Goal: Information Seeking & Learning: Check status

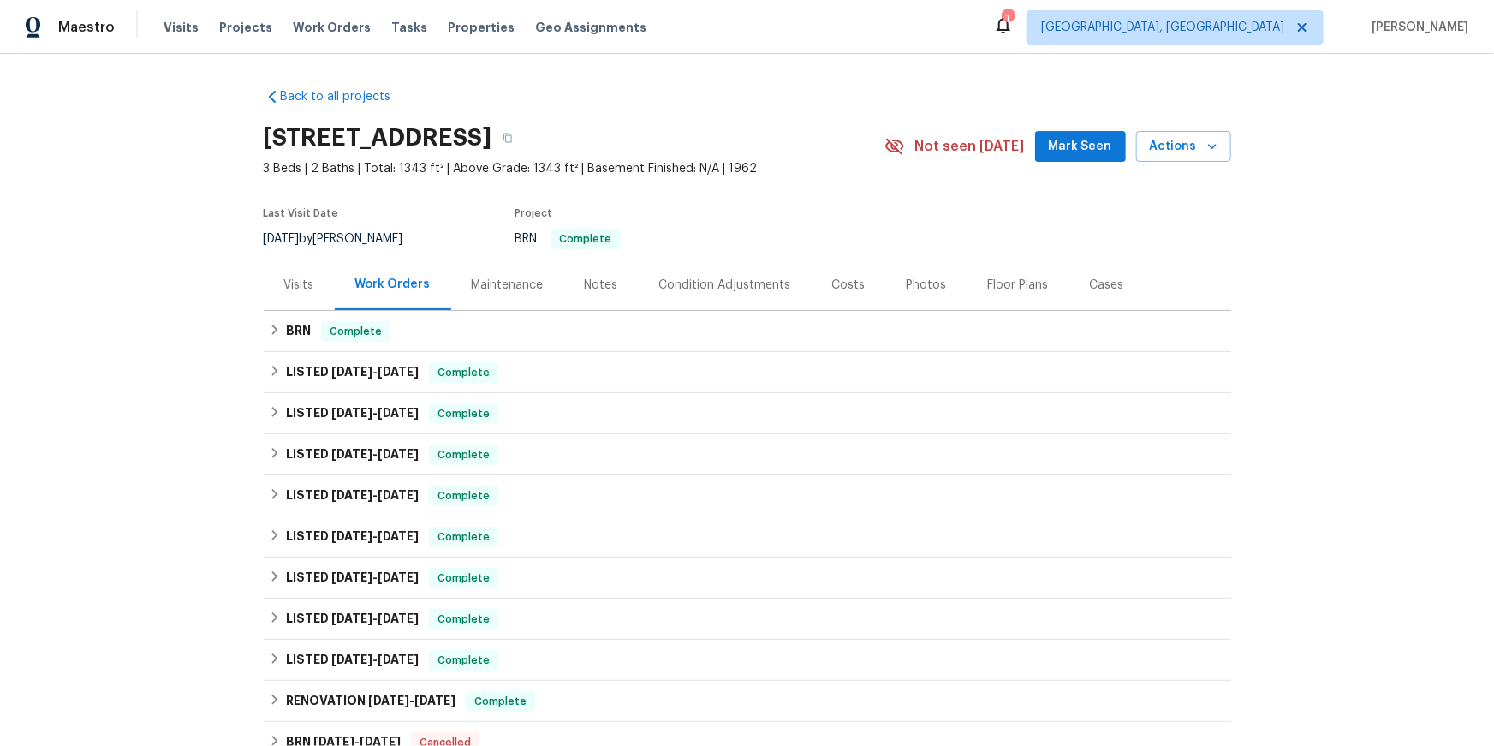
click at [306, 294] on div "Visits" at bounding box center [299, 284] width 30 height 17
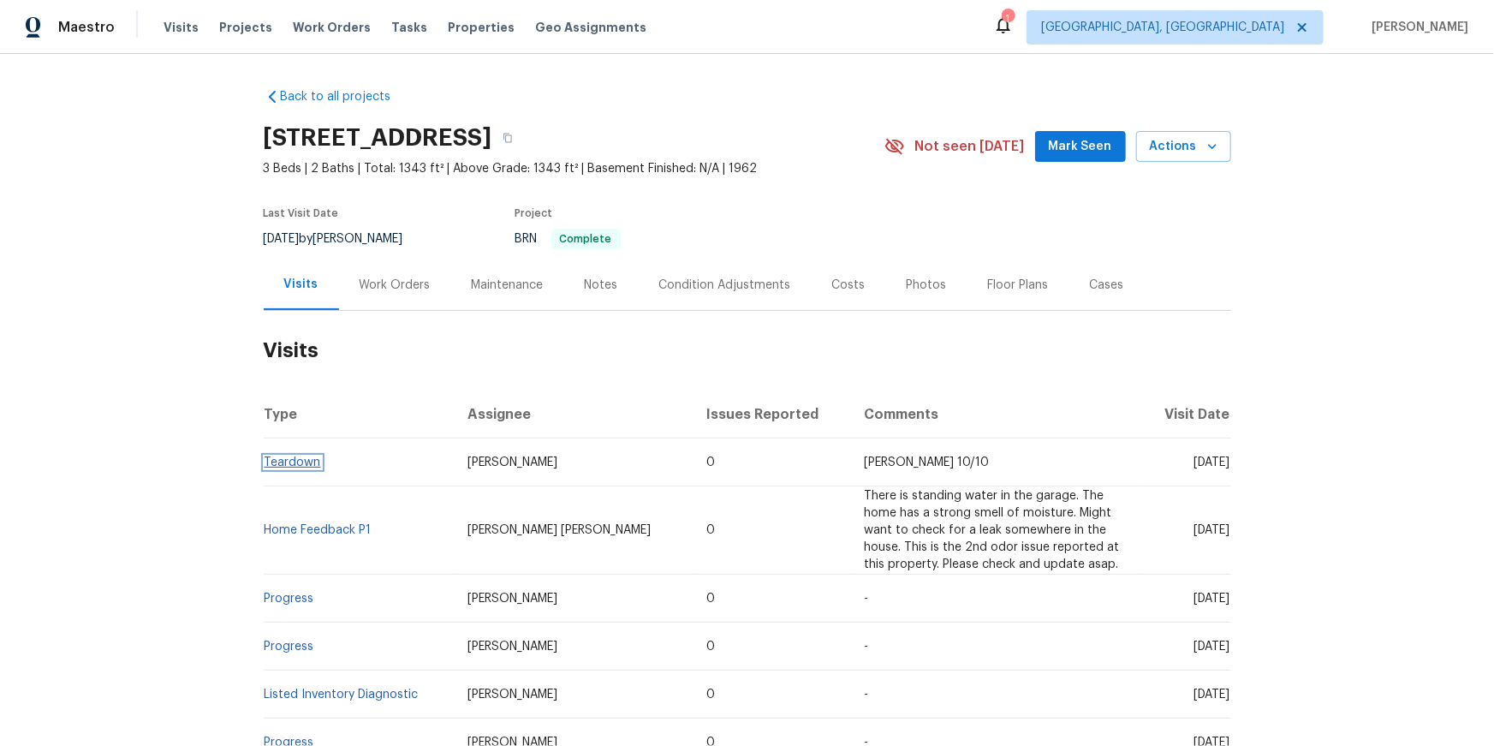
click at [299, 468] on link "Teardown" at bounding box center [293, 462] width 56 height 12
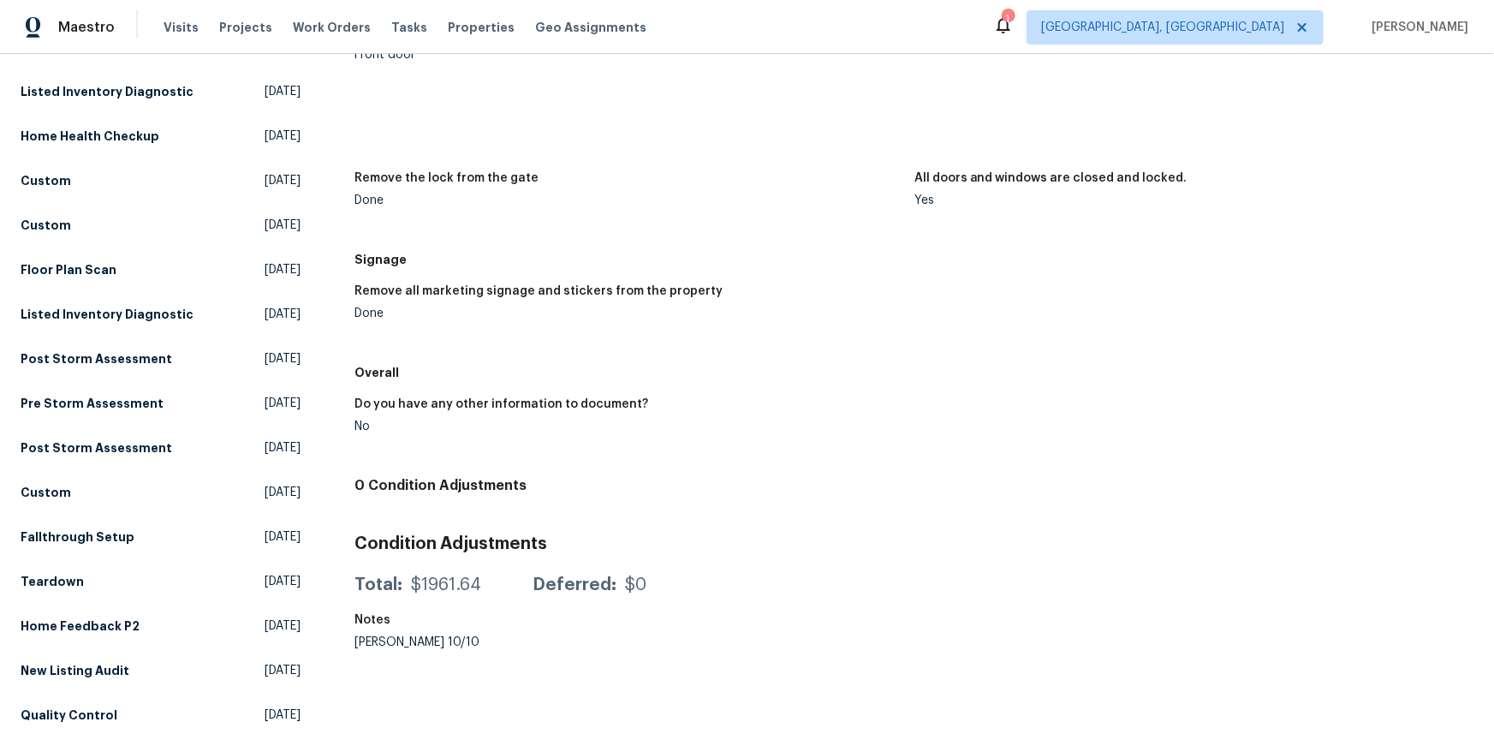
scroll to position [550, 0]
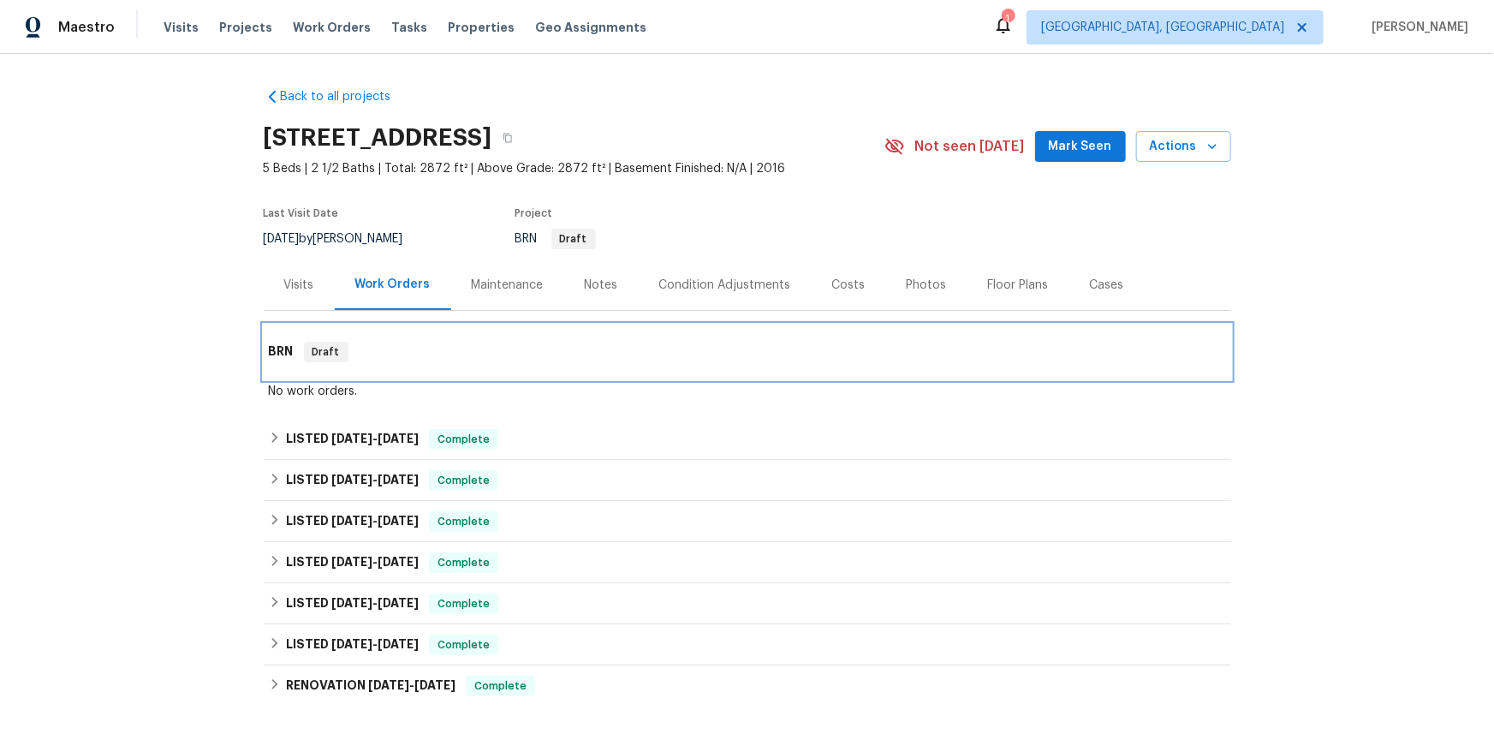
click at [272, 362] on h6 "BRN" at bounding box center [281, 352] width 25 height 21
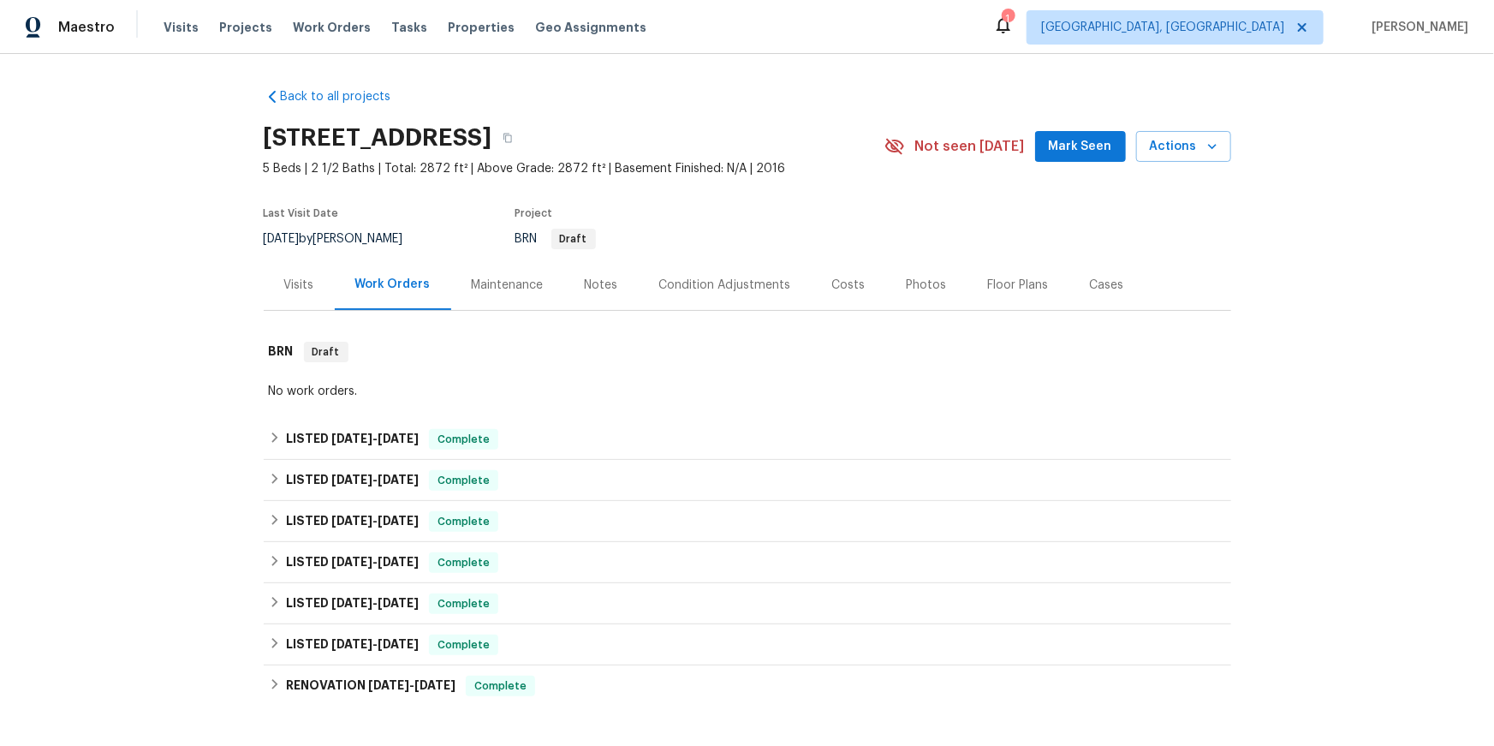
click at [315, 310] on div "Visits" at bounding box center [299, 284] width 71 height 51
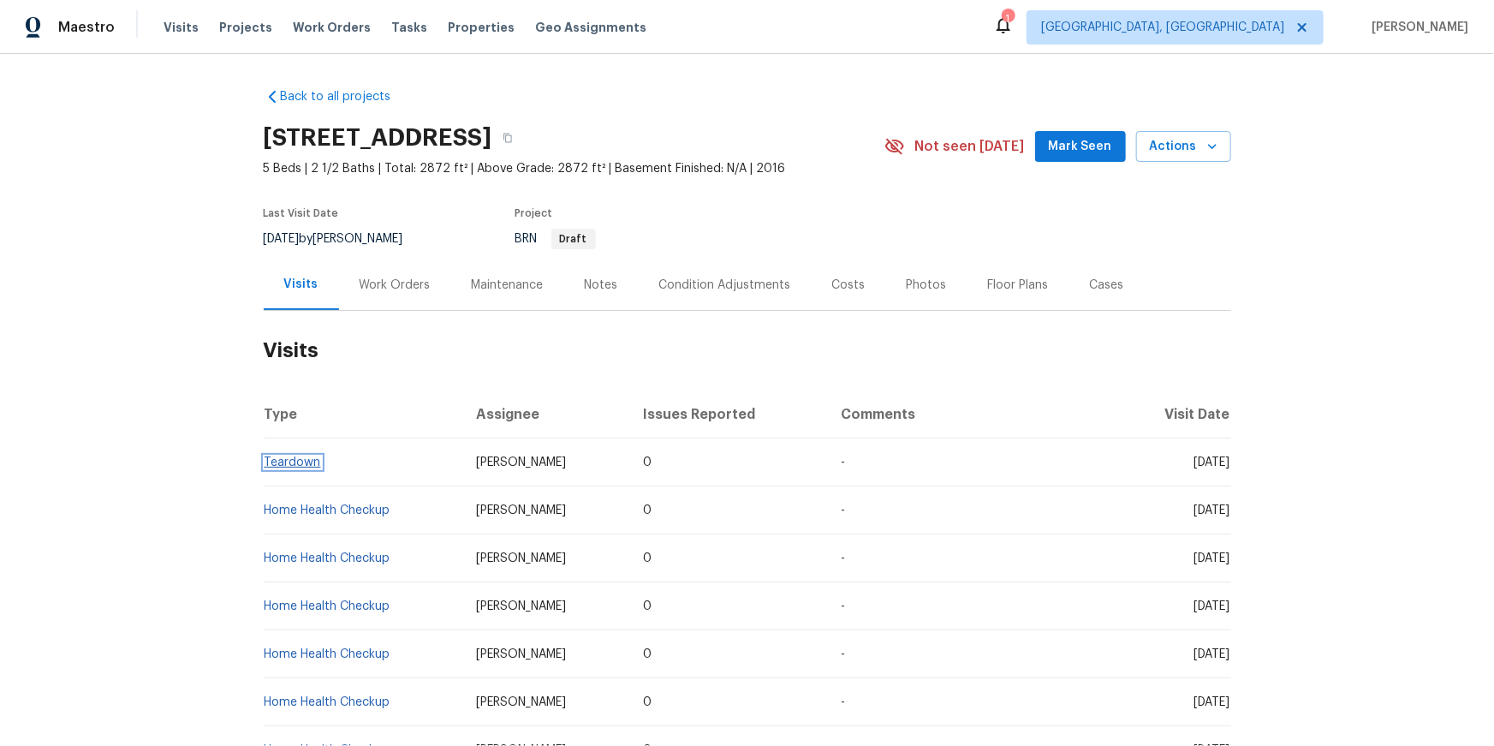
click at [292, 468] on link "Teardown" at bounding box center [293, 462] width 56 height 12
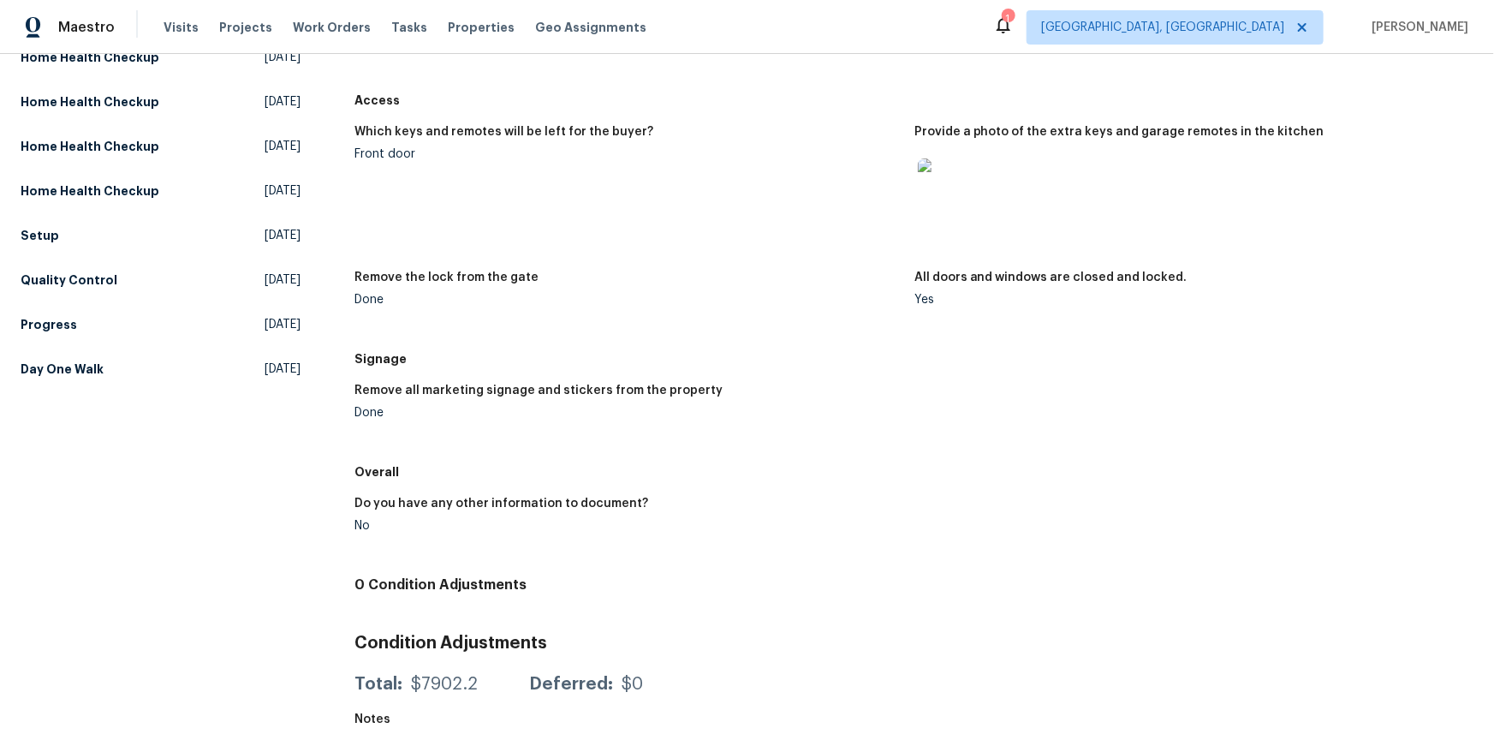
scroll to position [575, 0]
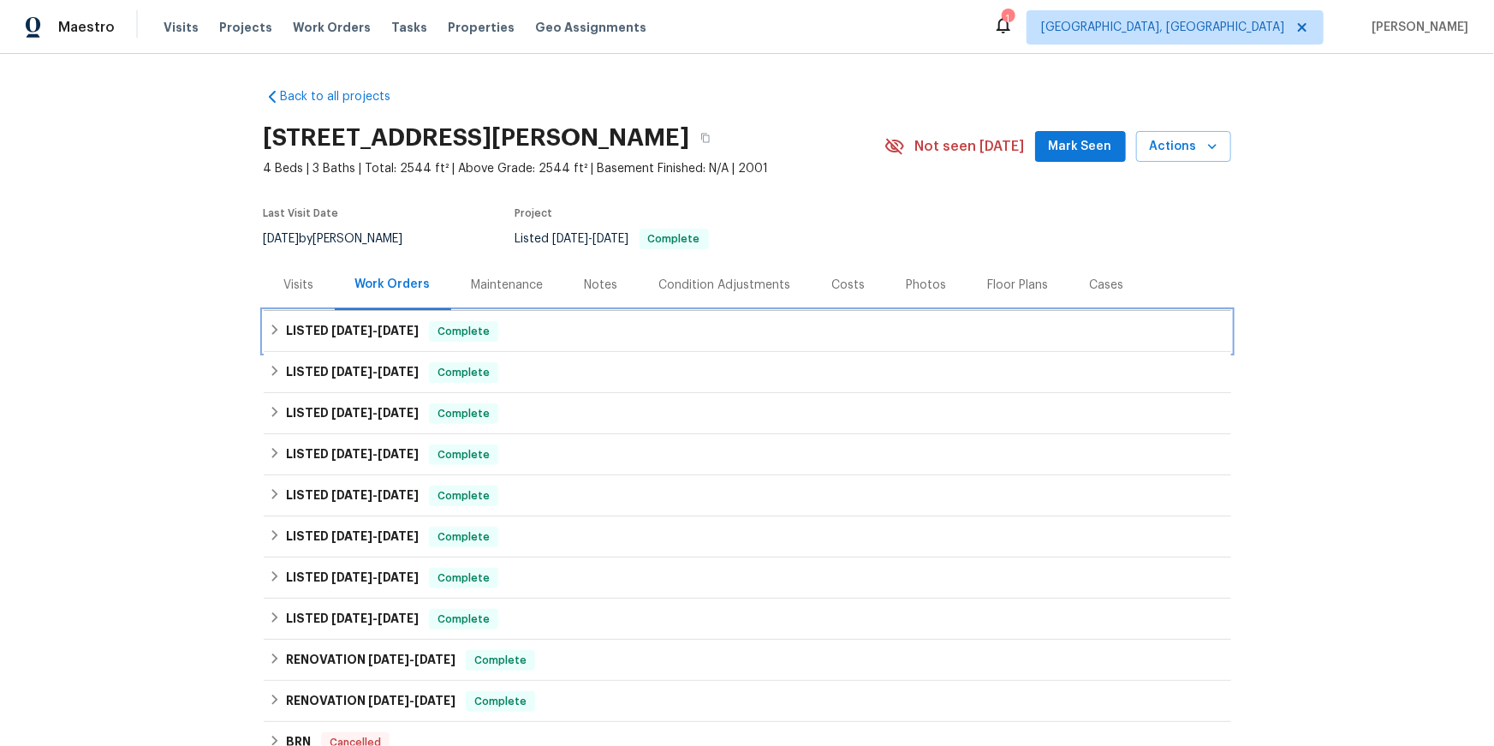
click at [273, 336] on icon at bounding box center [275, 330] width 12 height 12
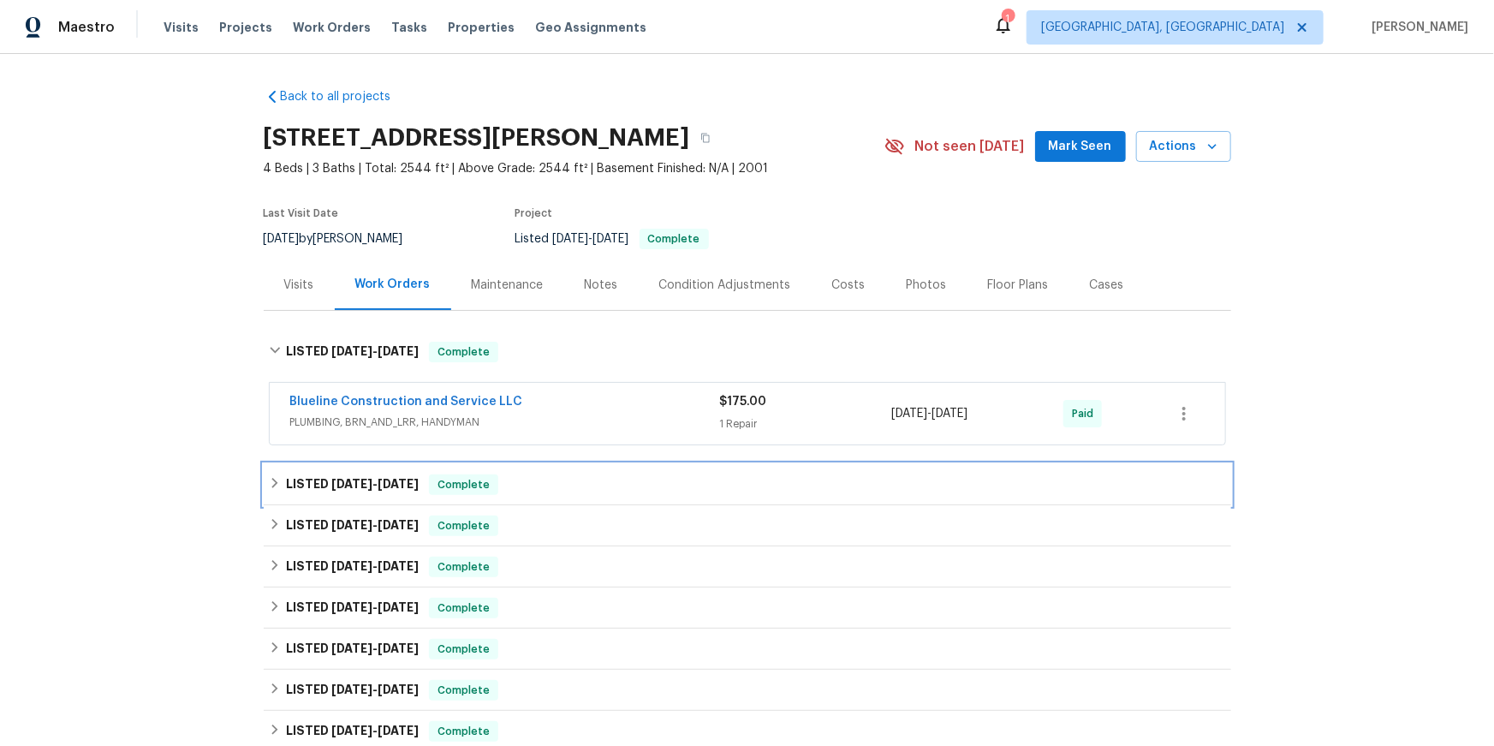
click at [270, 495] on div "LISTED 9/10/25 - 9/16/25 Complete" at bounding box center [747, 484] width 957 height 21
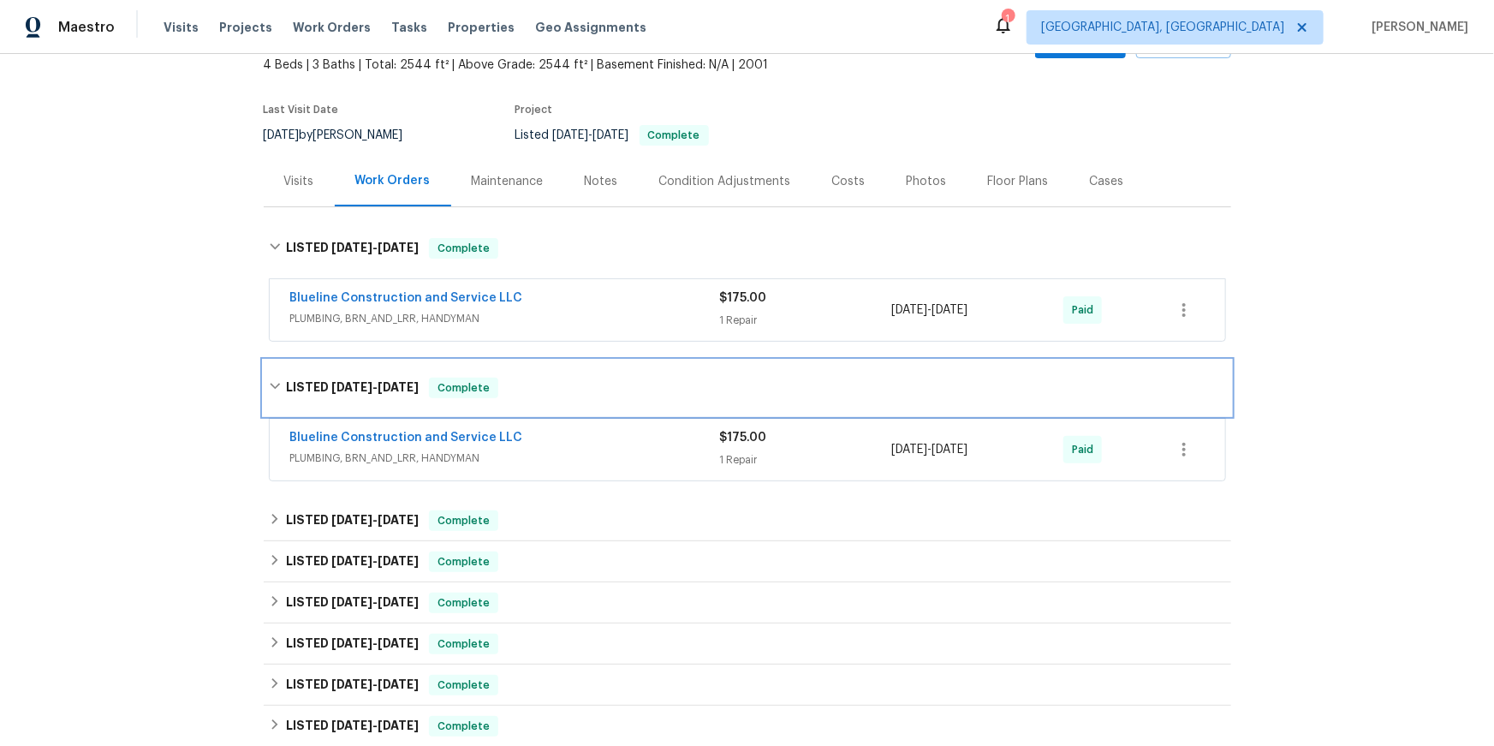
scroll to position [104, 0]
click at [280, 524] on icon at bounding box center [275, 518] width 12 height 12
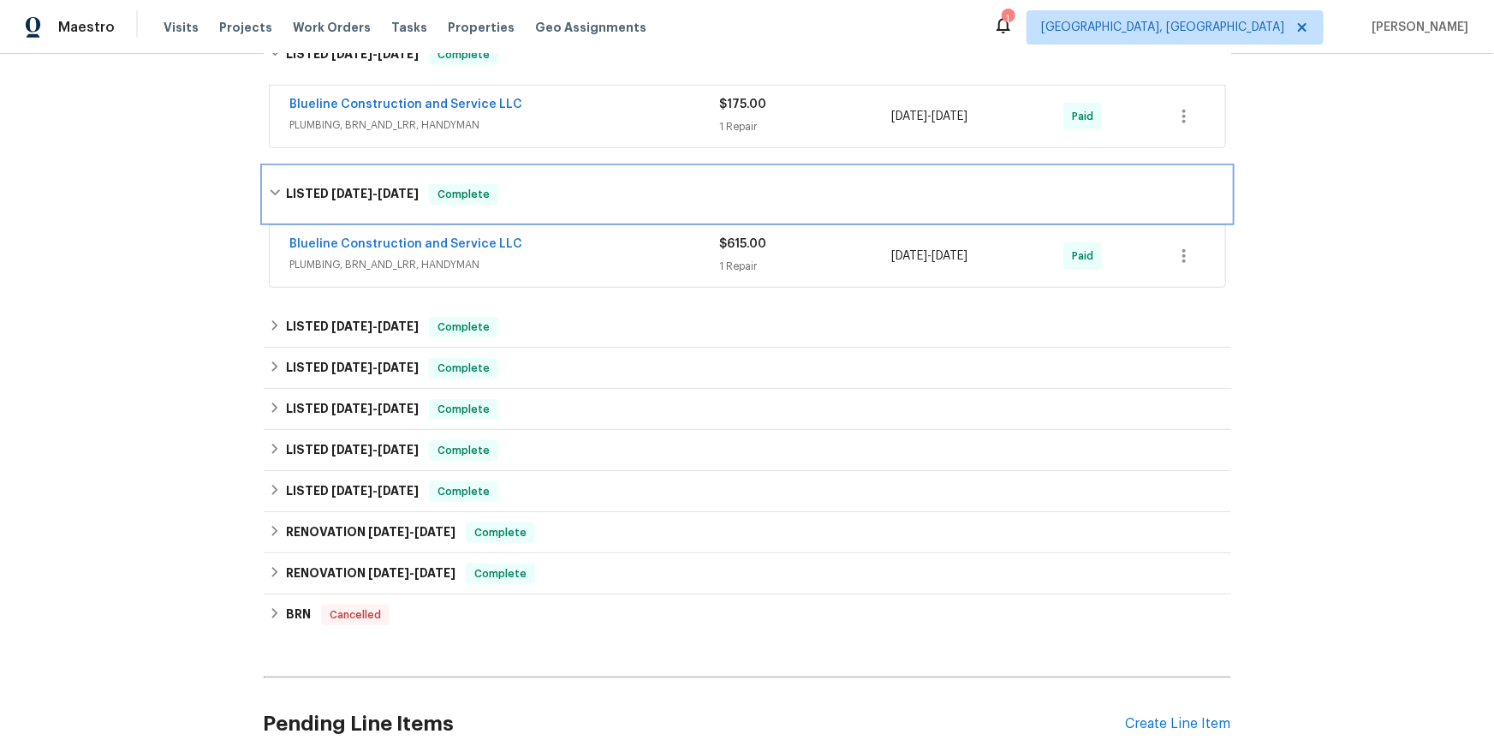
scroll to position [448, 0]
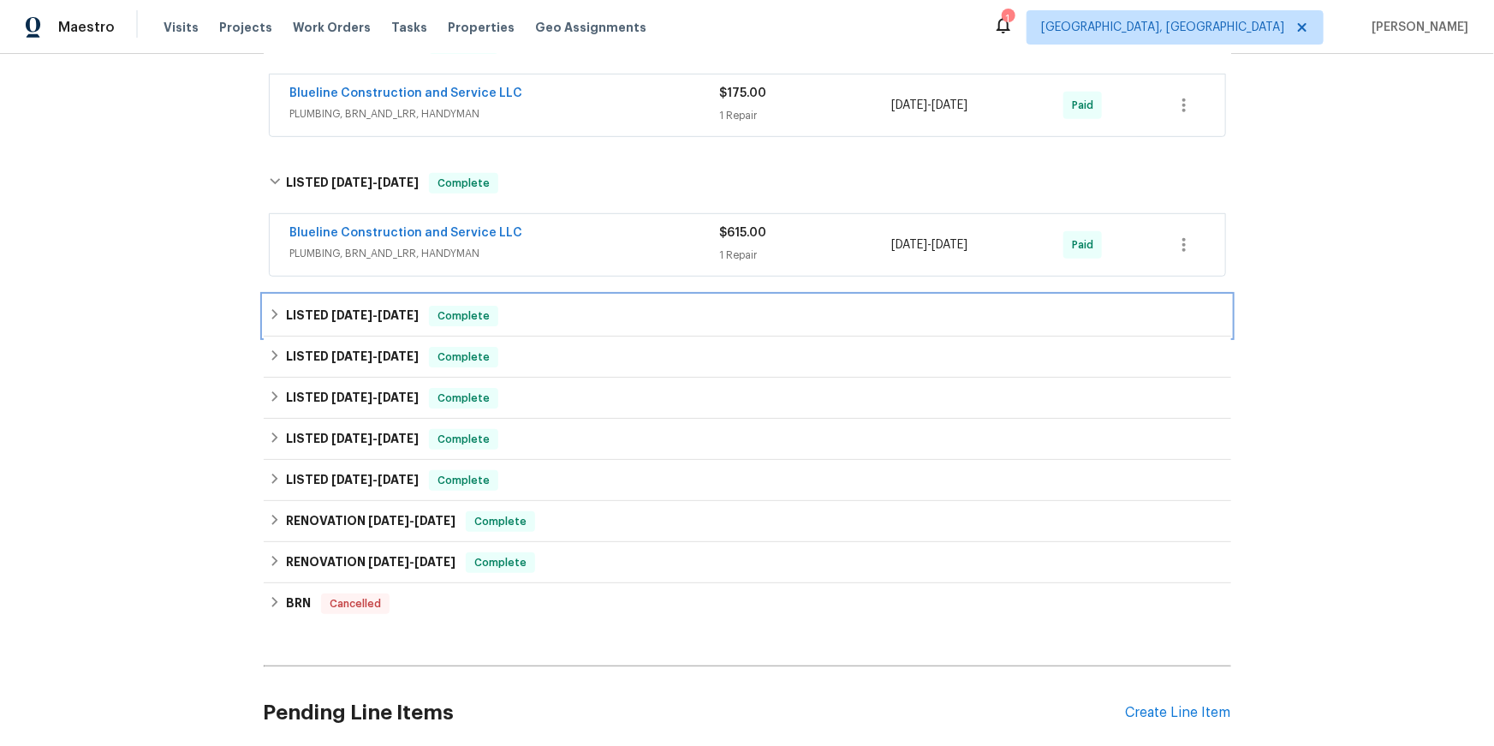
click at [282, 336] on div "LISTED 8/22/25 - 8/26/25 Complete" at bounding box center [747, 315] width 967 height 41
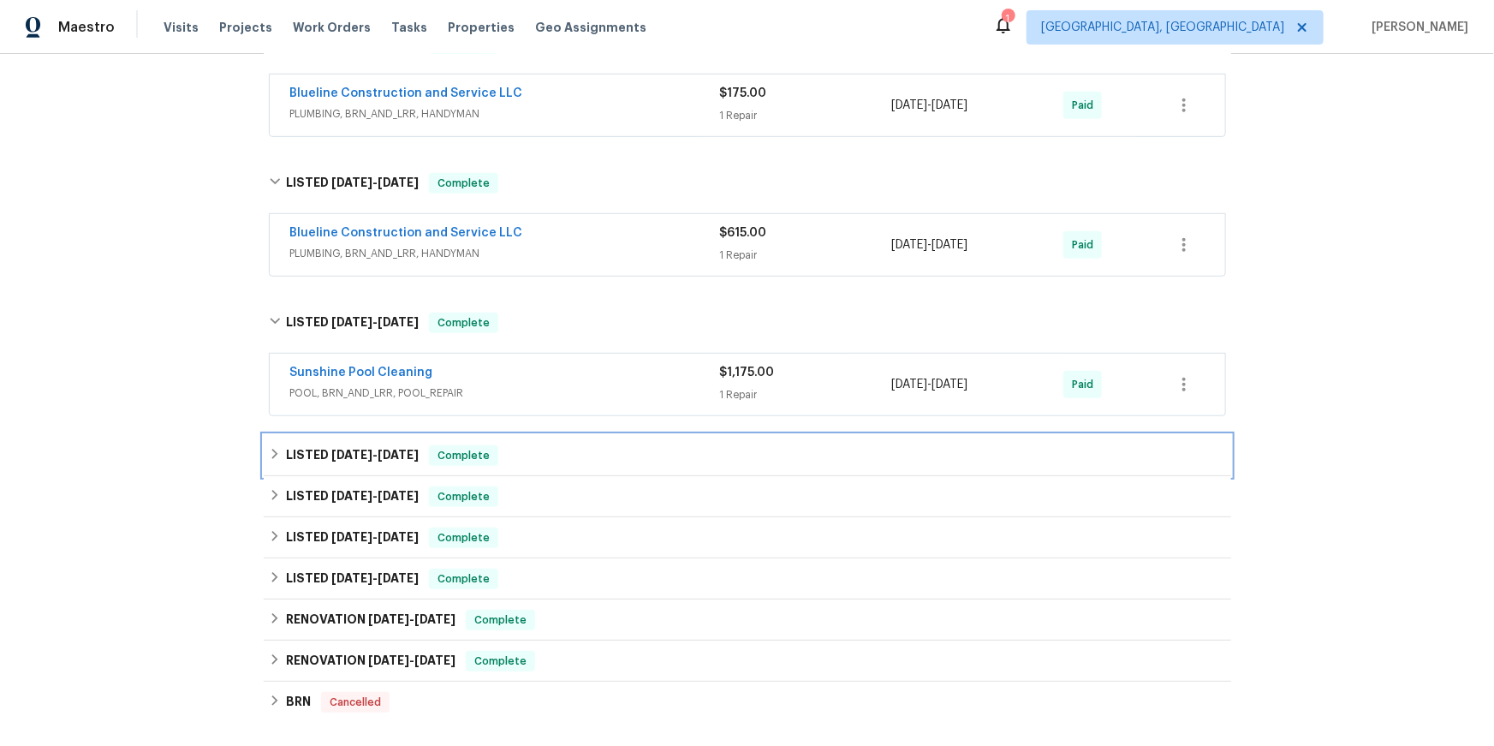
click at [279, 460] on icon at bounding box center [275, 454] width 12 height 12
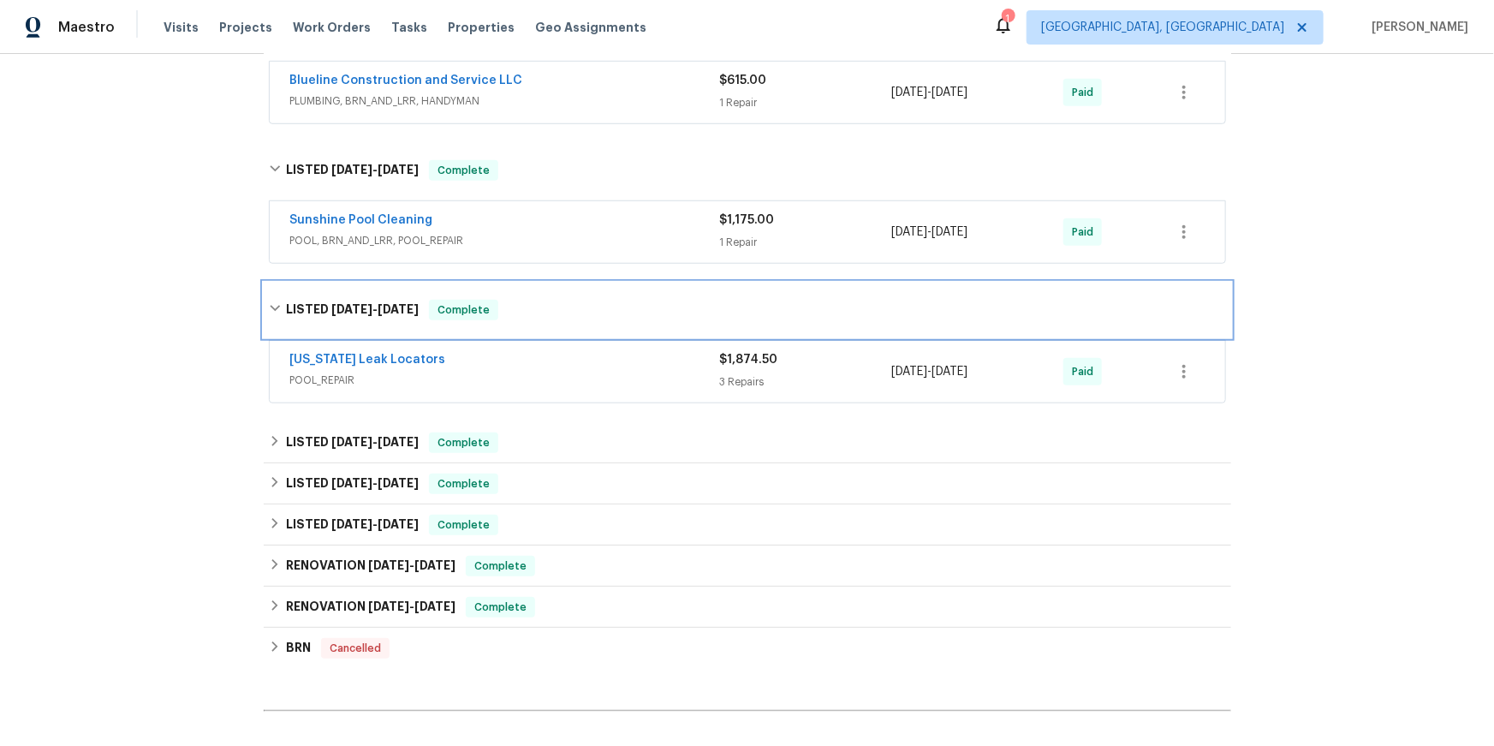
scroll to position [619, 0]
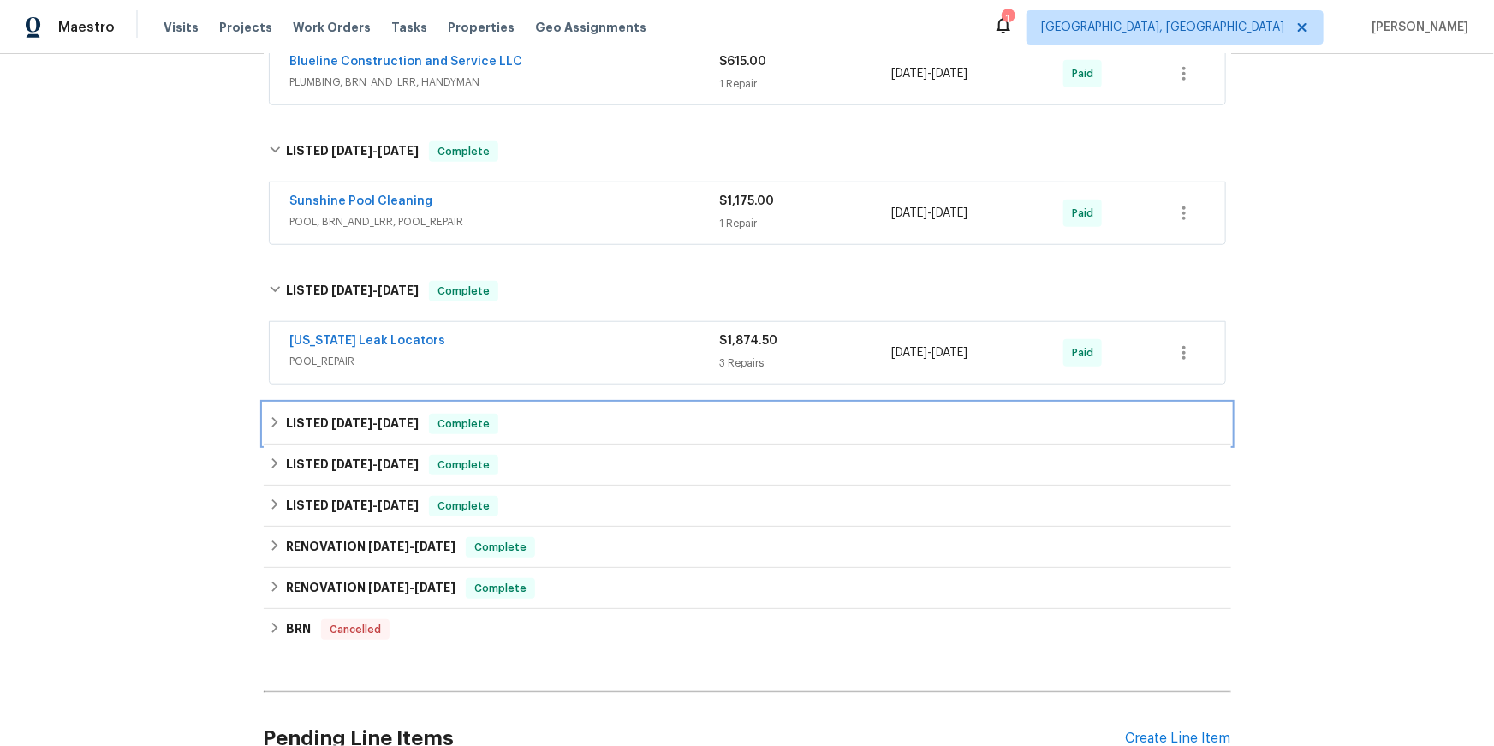
click at [276, 444] on div "LISTED 5/23/25 - 5/28/25 Complete" at bounding box center [747, 423] width 967 height 41
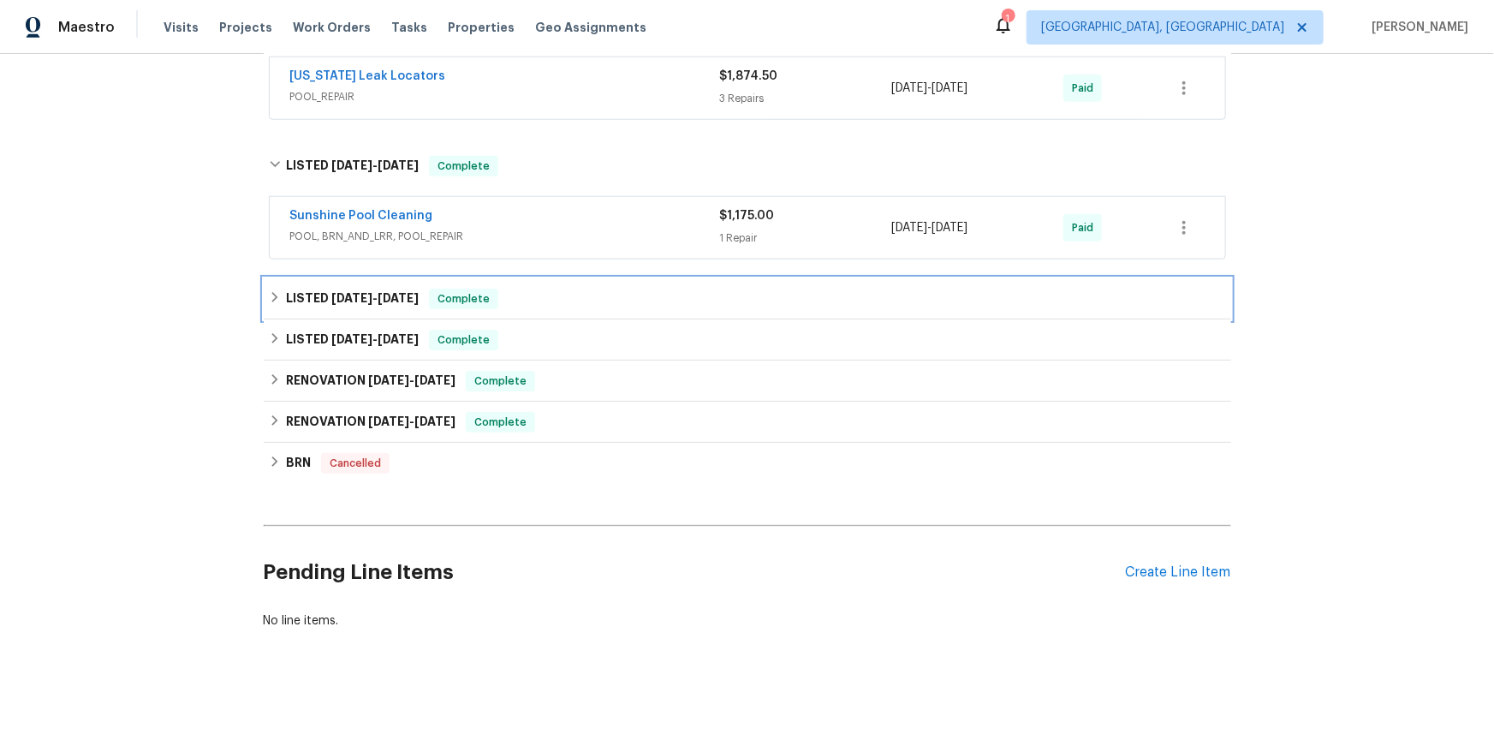
click at [276, 303] on icon at bounding box center [275, 297] width 12 height 12
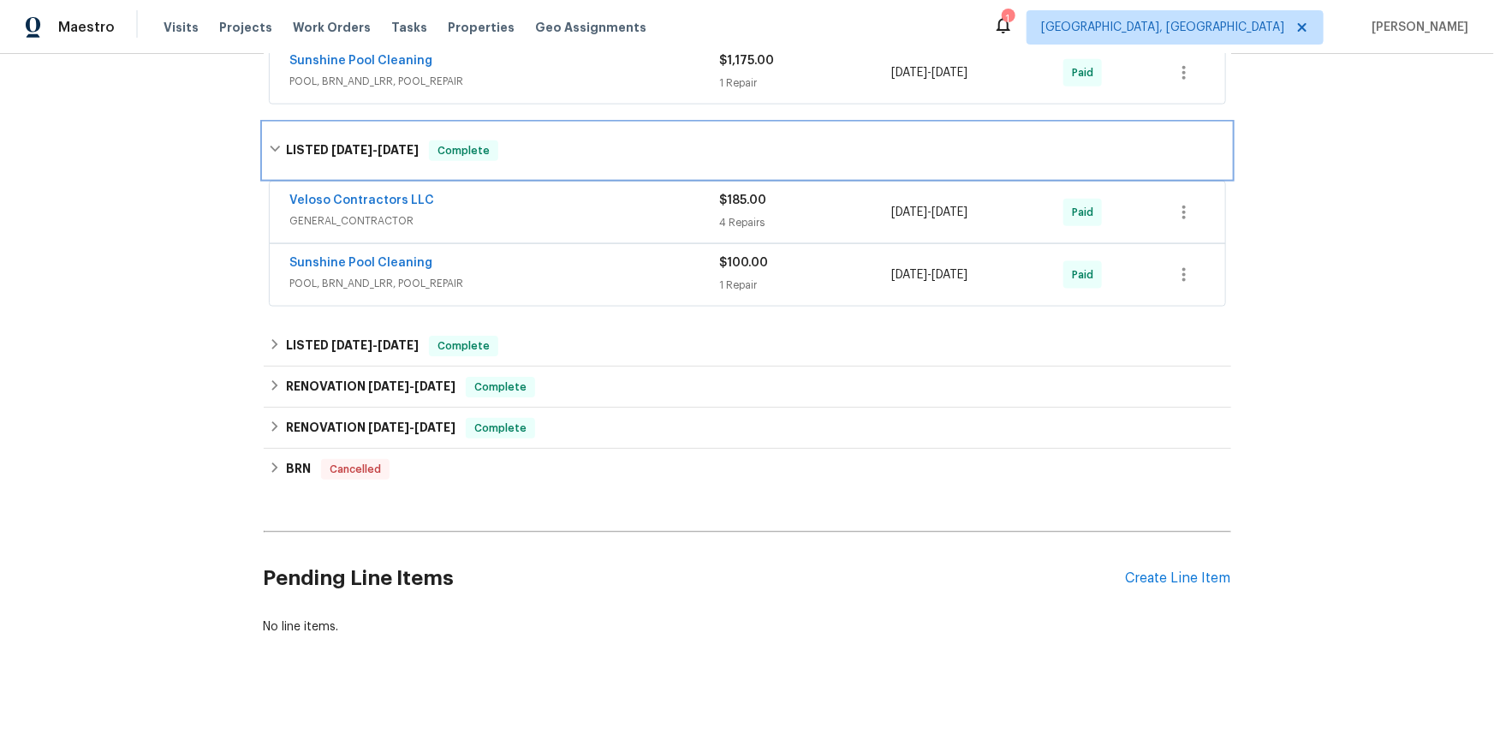
scroll to position [1045, 0]
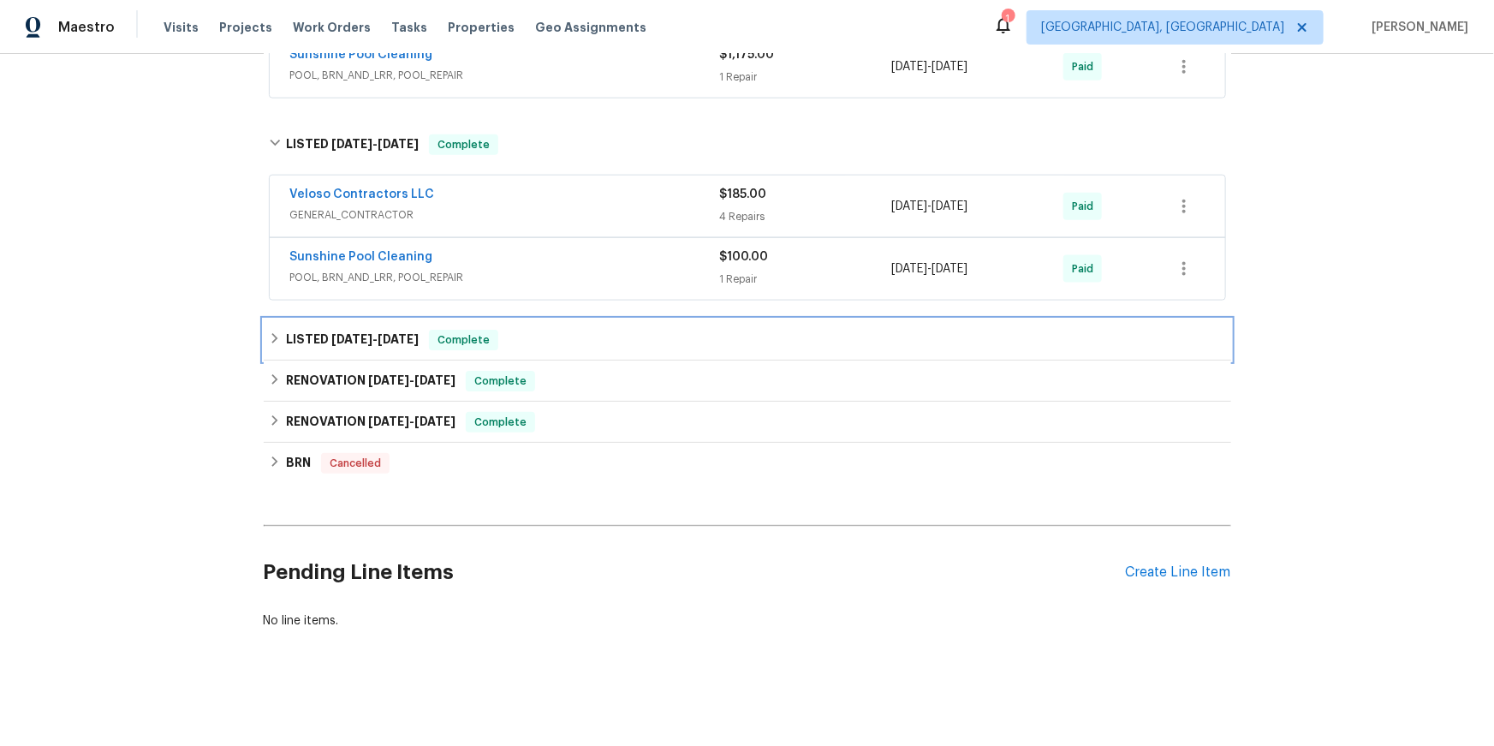
click at [271, 344] on icon at bounding box center [275, 338] width 12 height 12
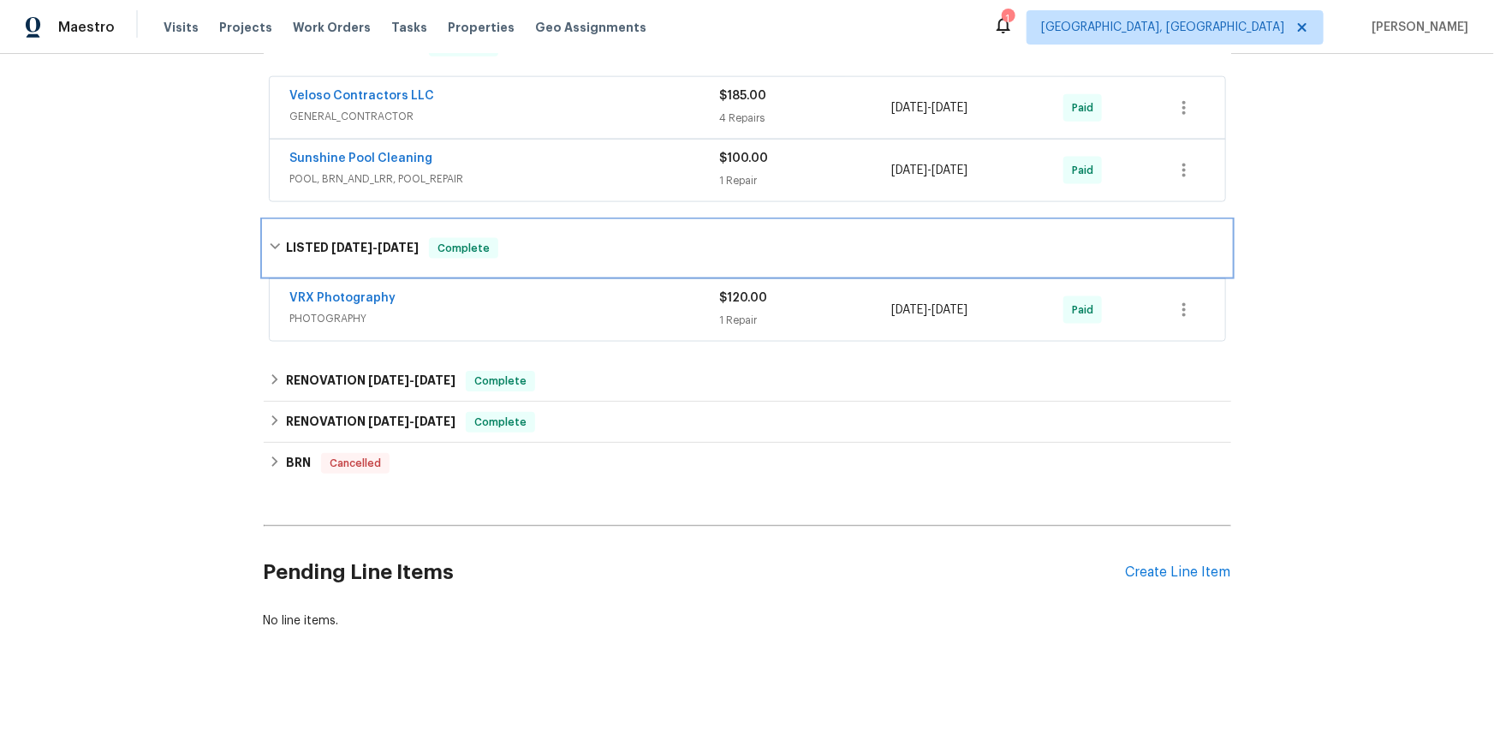
scroll to position [1217, 0]
click at [280, 385] on icon at bounding box center [275, 379] width 12 height 12
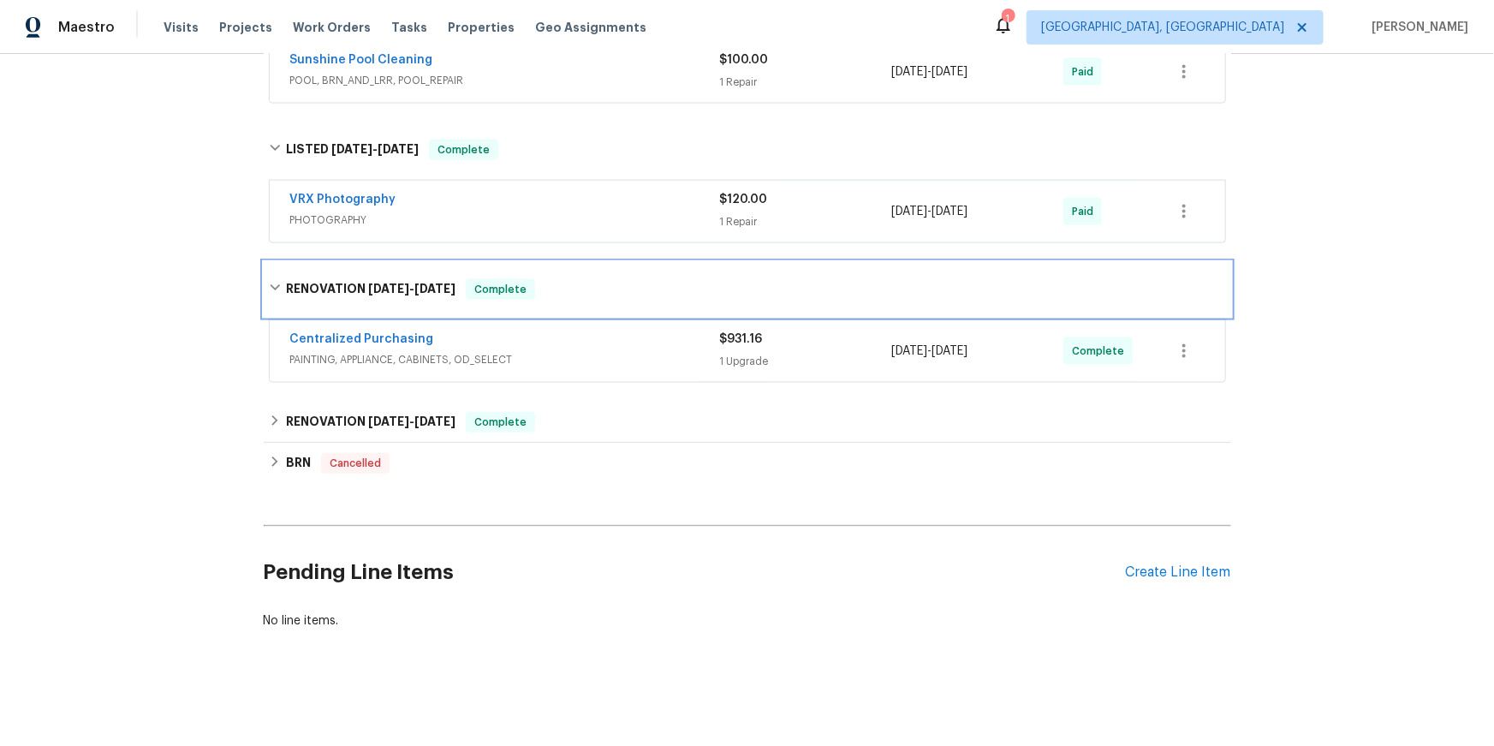
scroll to position [1410, 0]
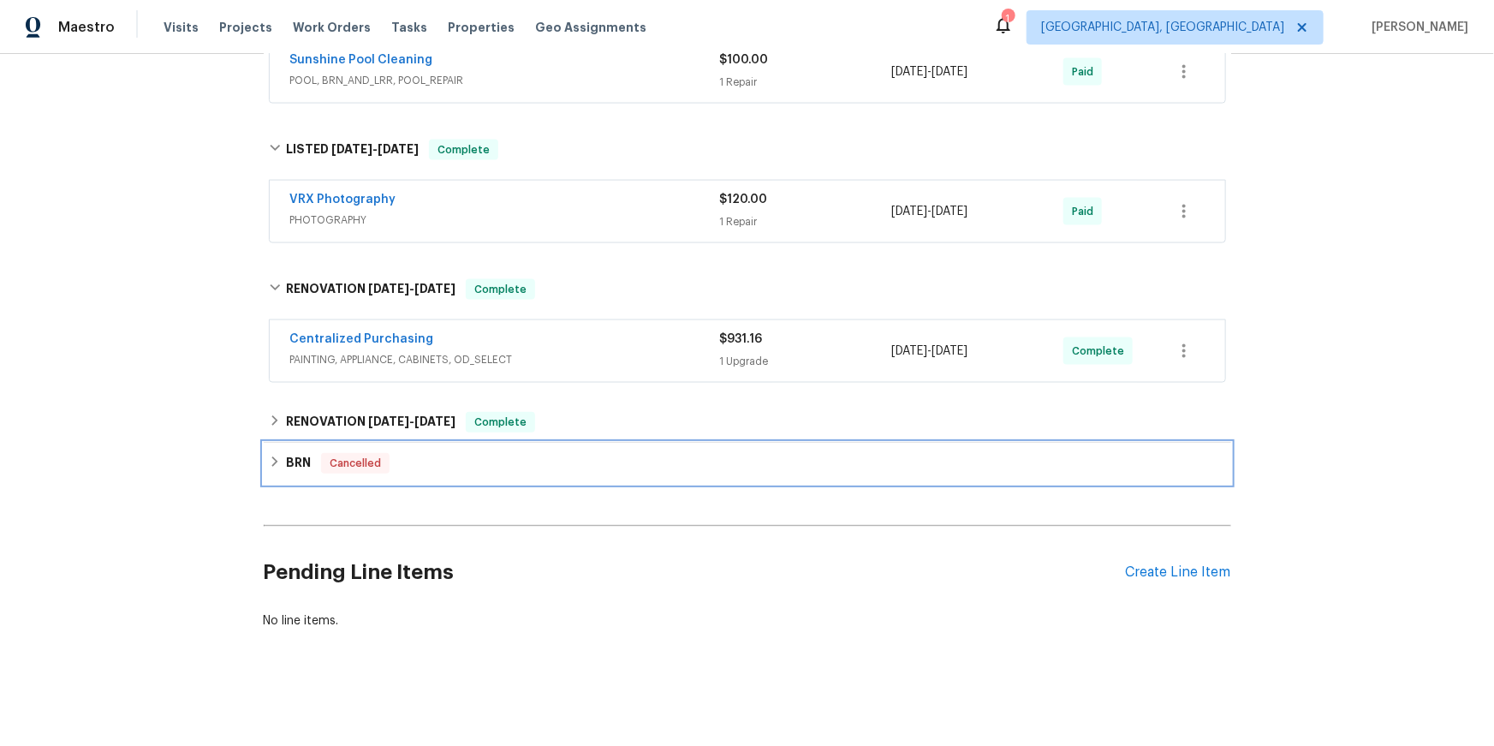
click at [265, 484] on div "BRN Cancelled" at bounding box center [747, 463] width 967 height 41
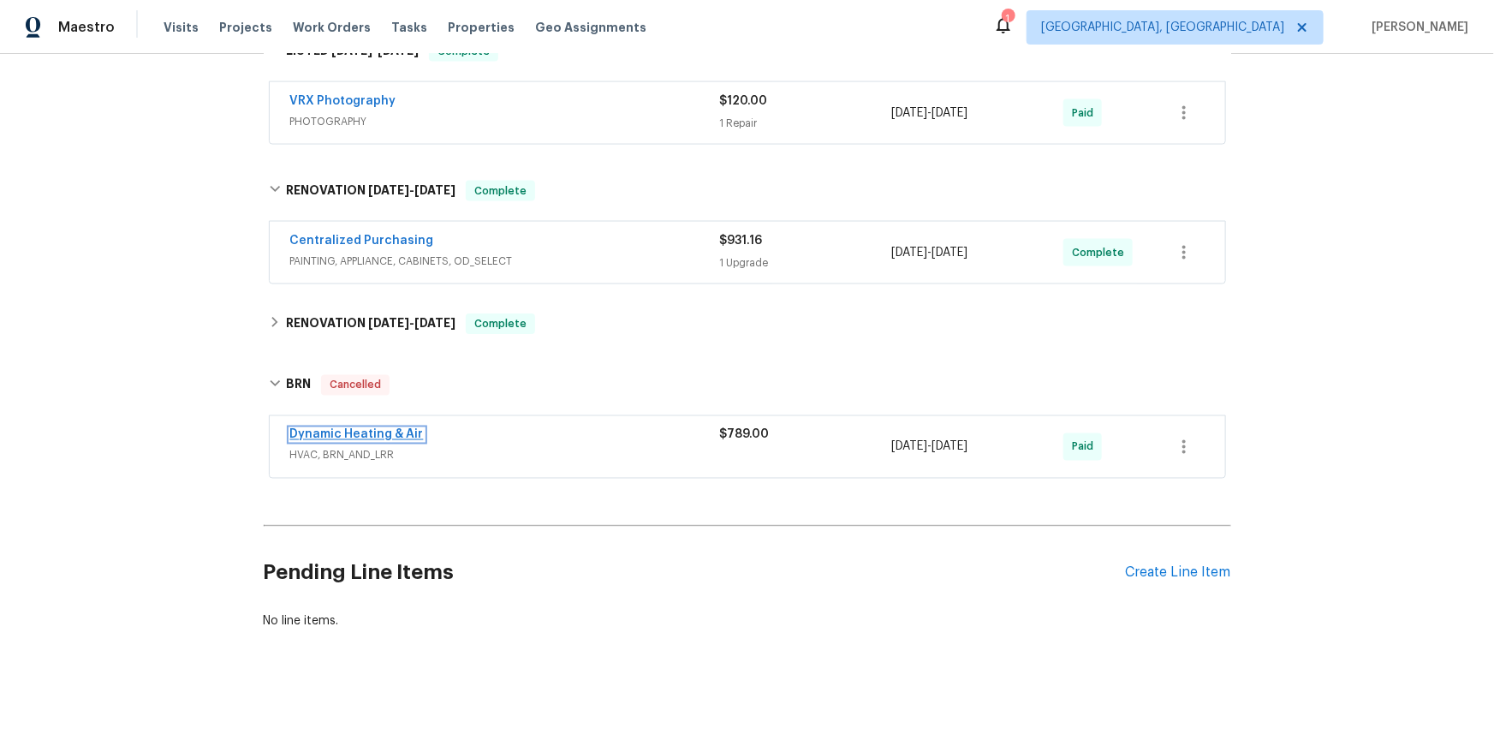
click at [407, 441] on link "Dynamic Heating & Air" at bounding box center [357, 435] width 134 height 12
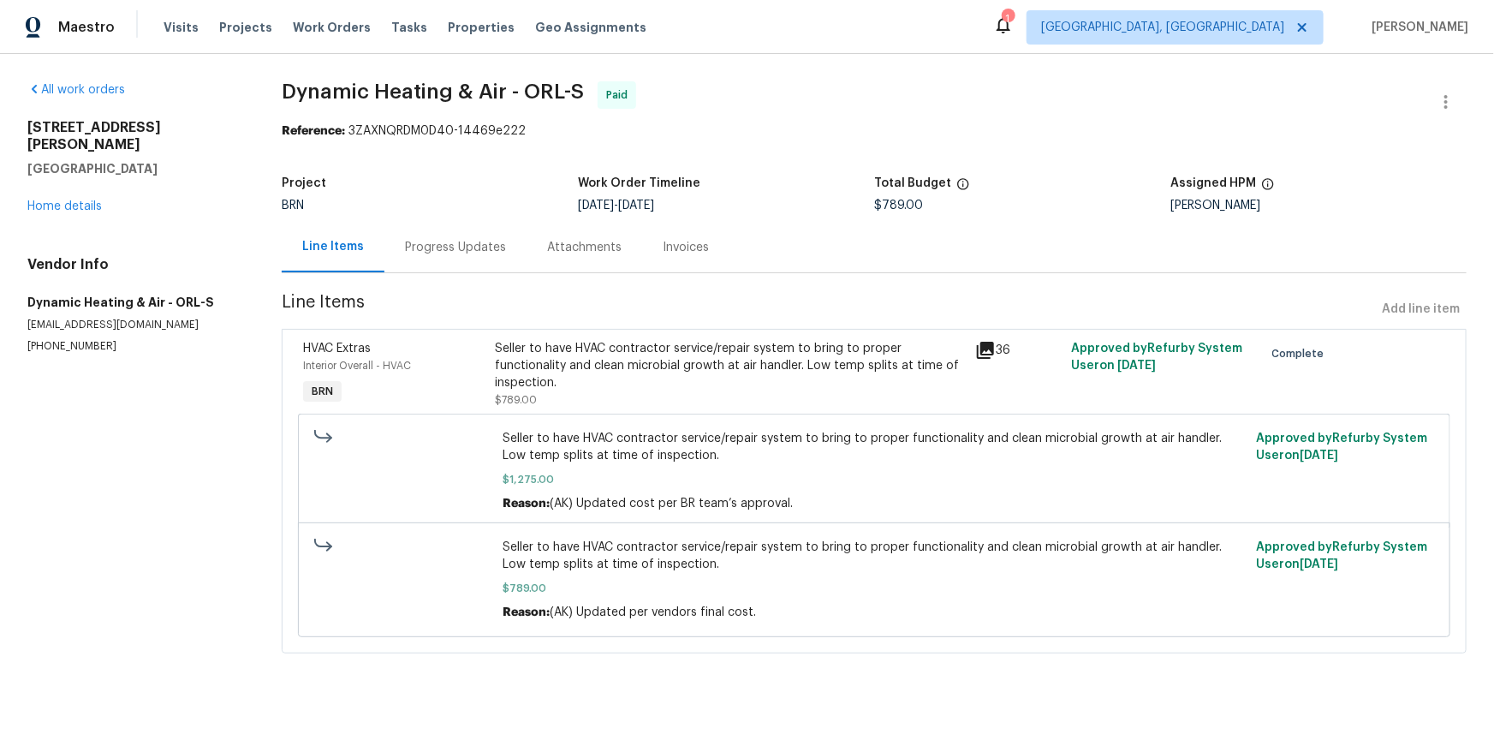
click at [709, 256] on div "Invoices" at bounding box center [686, 247] width 46 height 17
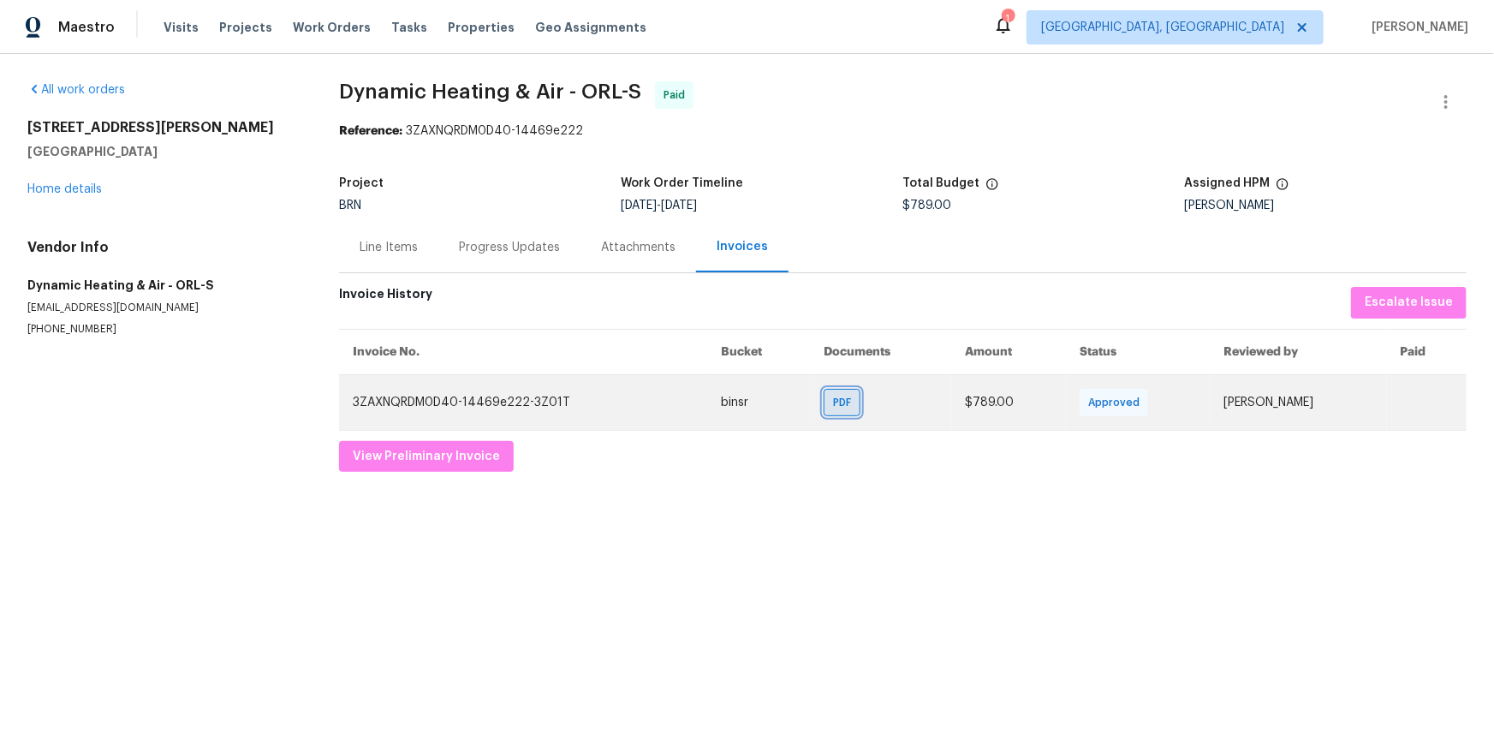
click at [841, 411] on span "PDF" at bounding box center [845, 402] width 25 height 17
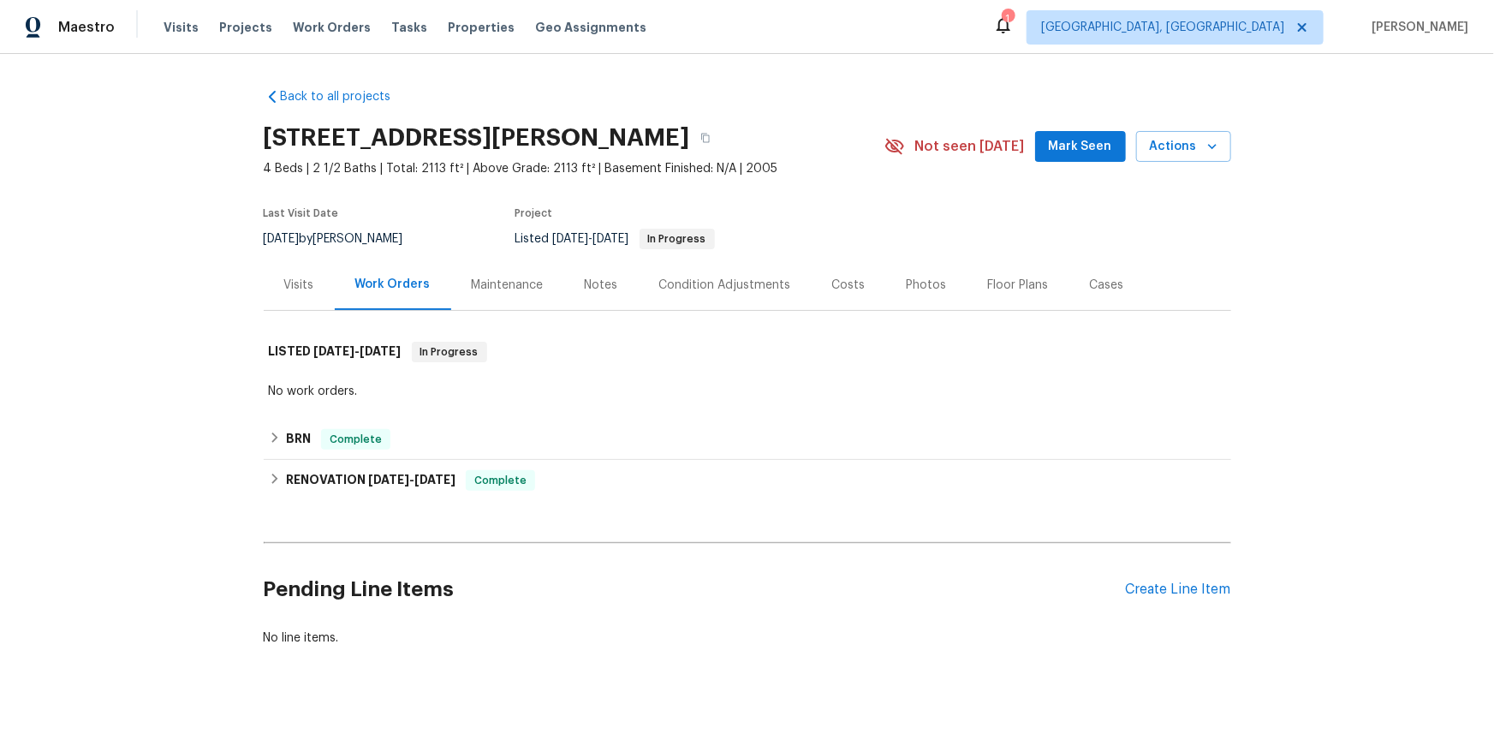
click at [310, 310] on div "Visits" at bounding box center [299, 284] width 71 height 51
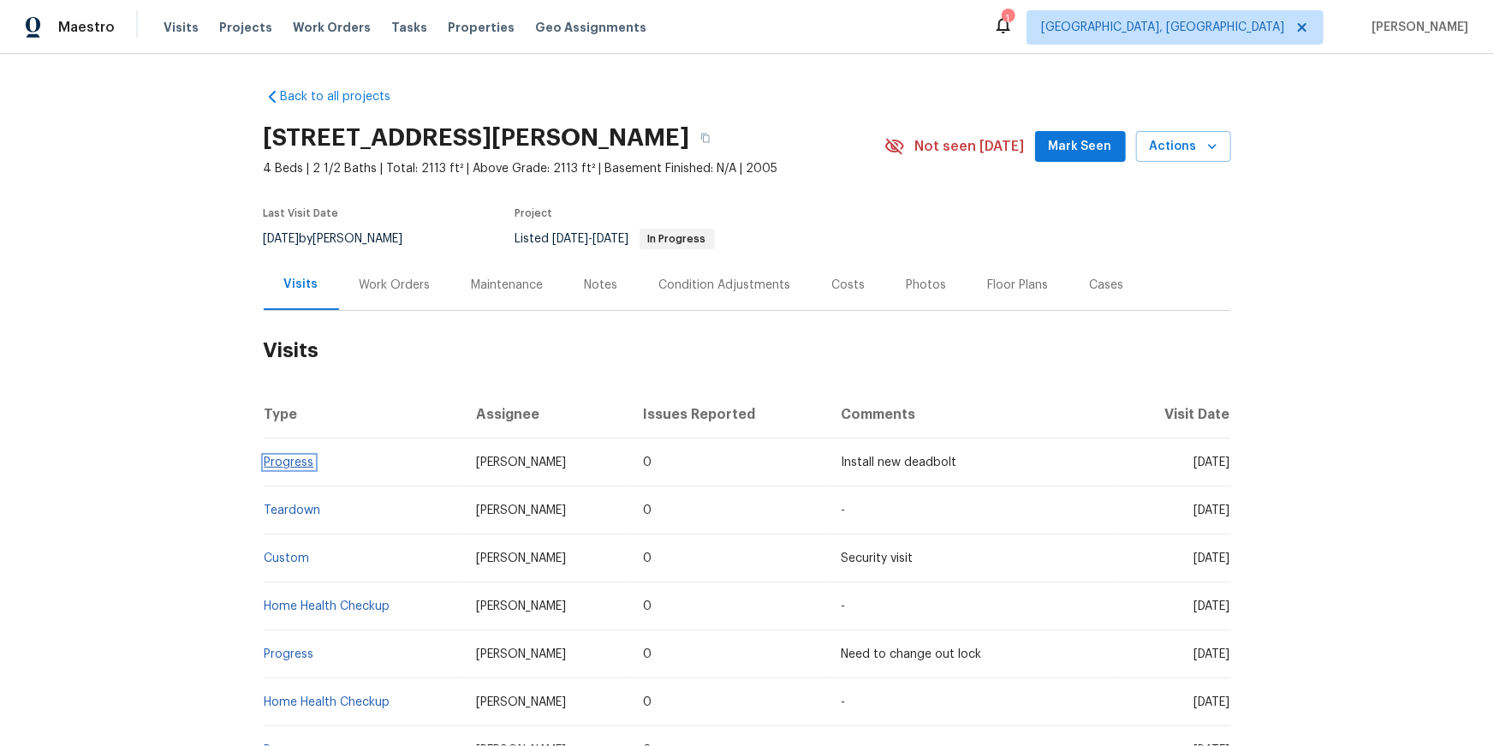
click at [303, 468] on link "Progress" at bounding box center [290, 462] width 50 height 12
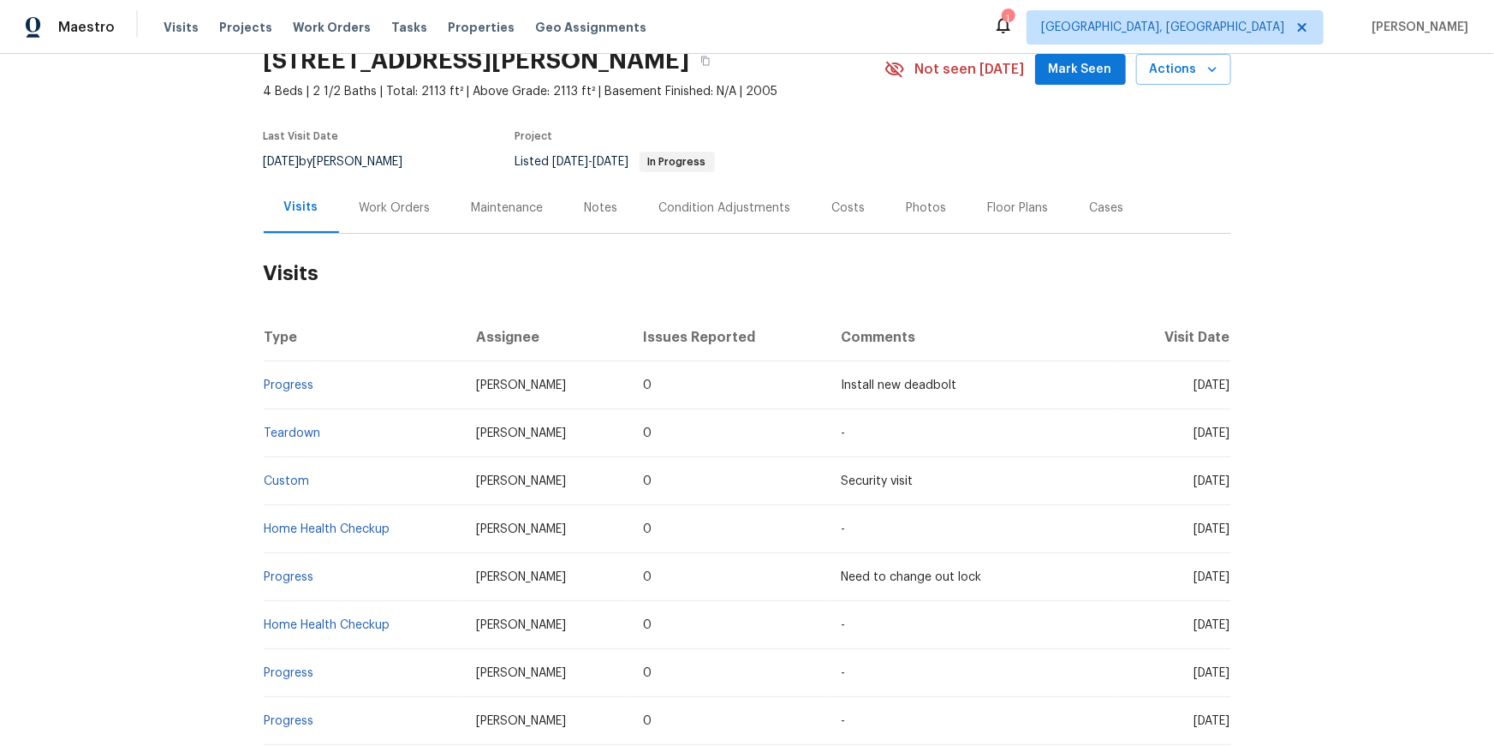
scroll to position [86, 0]
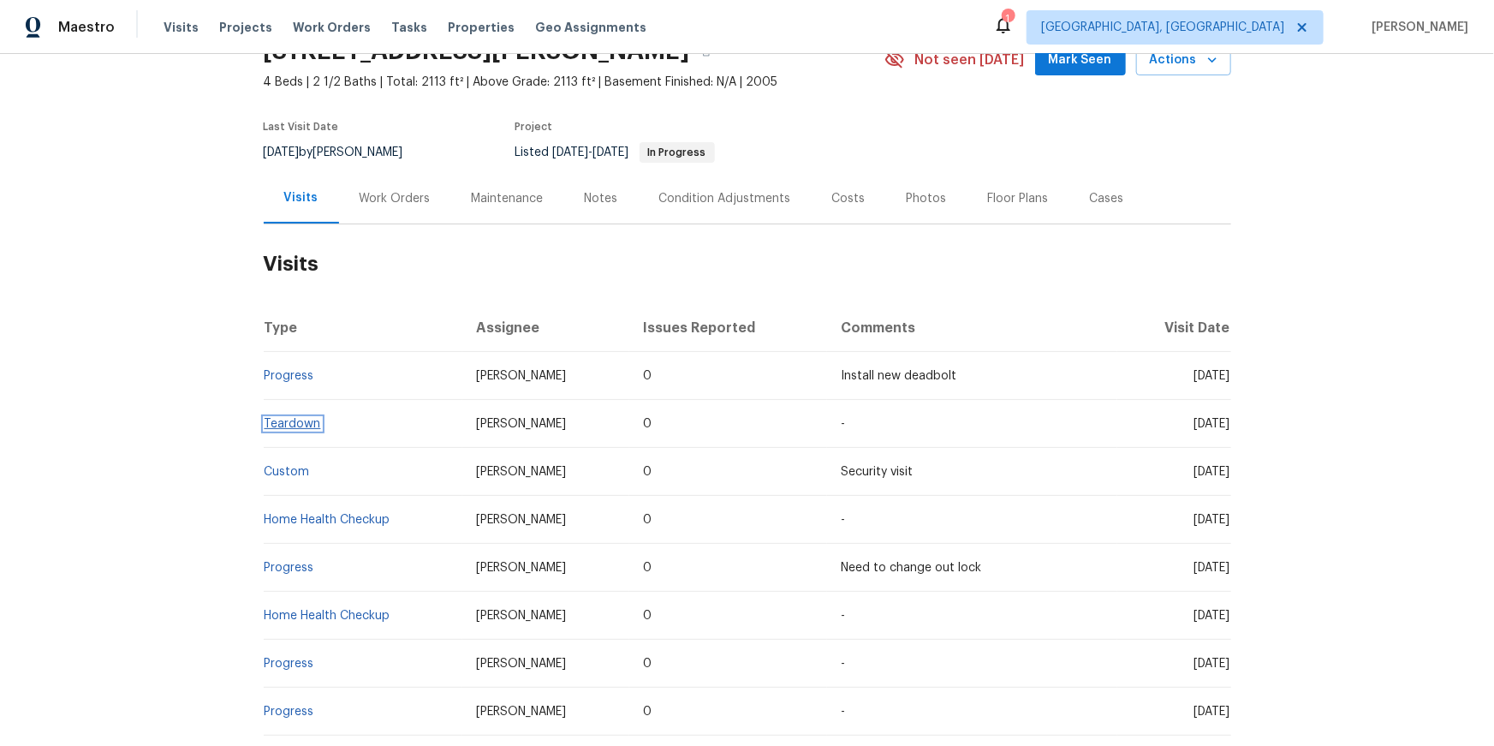
click at [285, 430] on link "Teardown" at bounding box center [293, 424] width 56 height 12
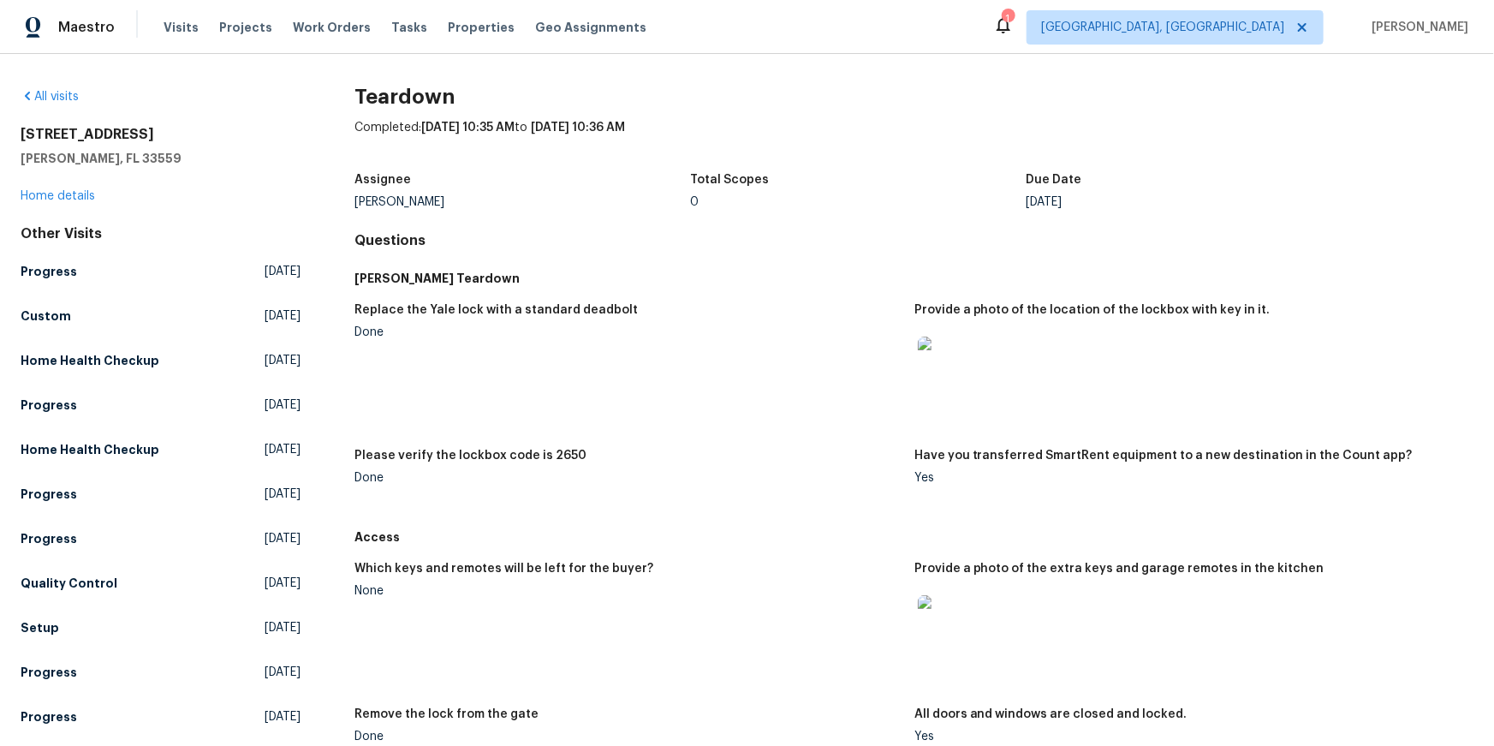
click at [920, 398] on div at bounding box center [945, 363] width 62 height 75
click at [944, 391] on img at bounding box center [945, 363] width 55 height 55
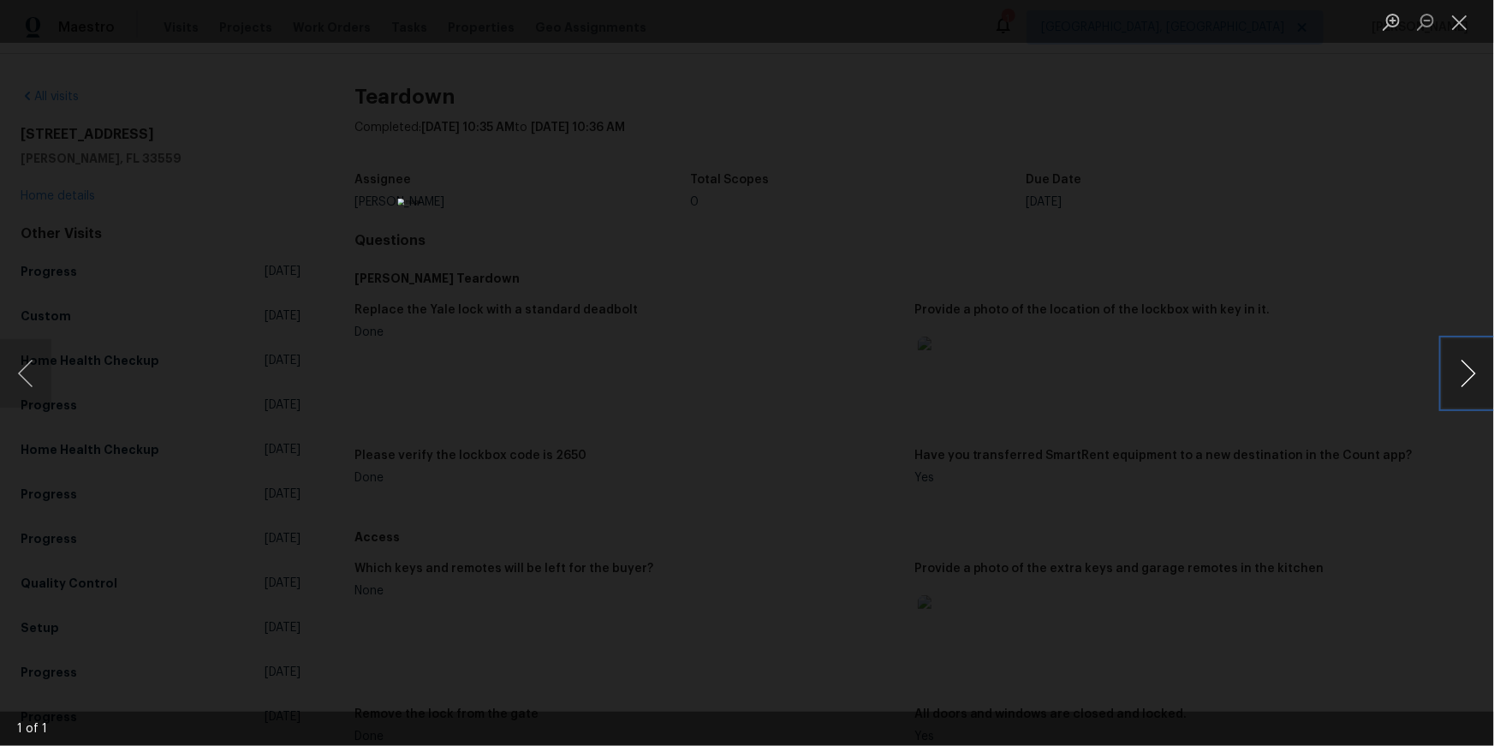
click at [1473, 369] on button "Next image" at bounding box center [1467, 373] width 51 height 68
click at [1456, 24] on button "Close lightbox" at bounding box center [1459, 22] width 34 height 30
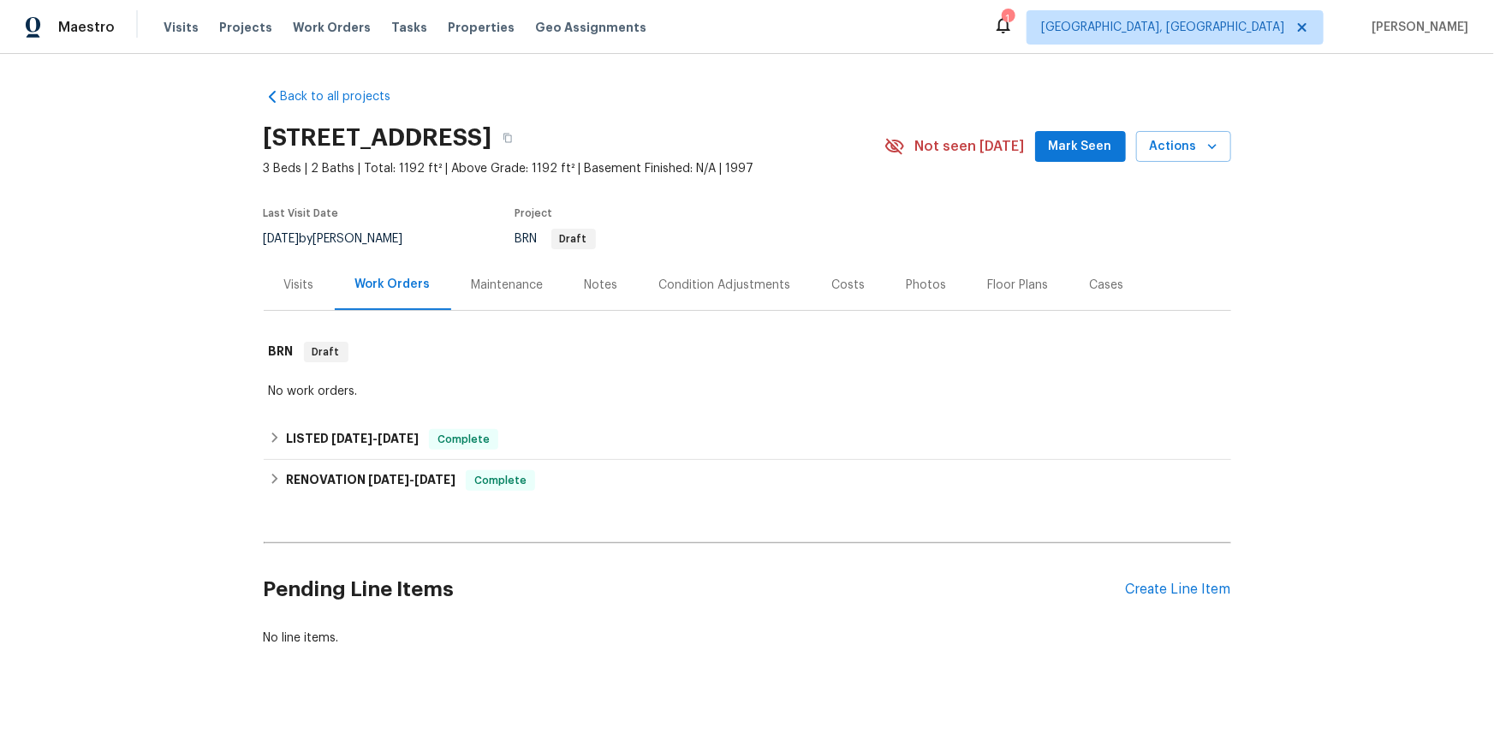
click at [300, 310] on div "Visits" at bounding box center [299, 284] width 71 height 51
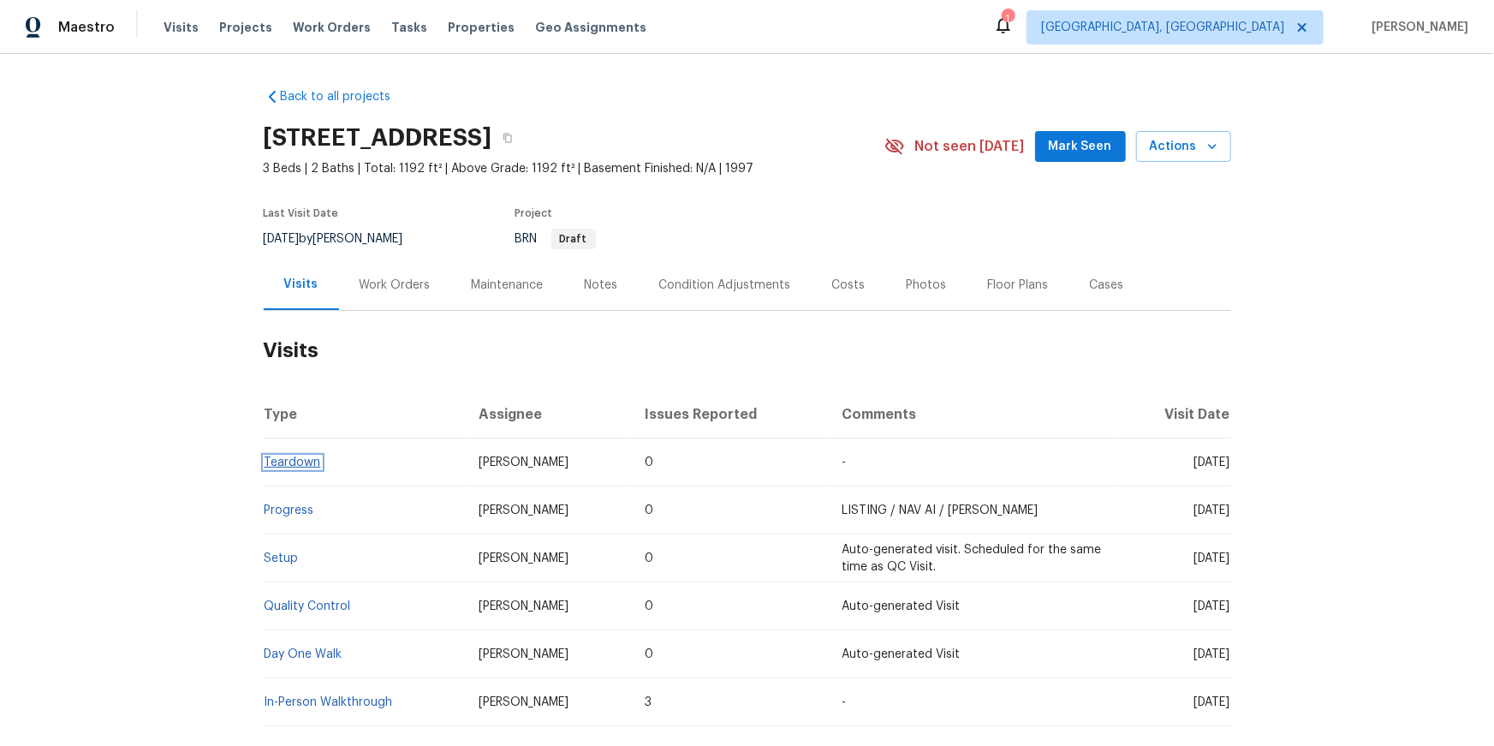
click at [282, 468] on link "Teardown" at bounding box center [293, 462] width 56 height 12
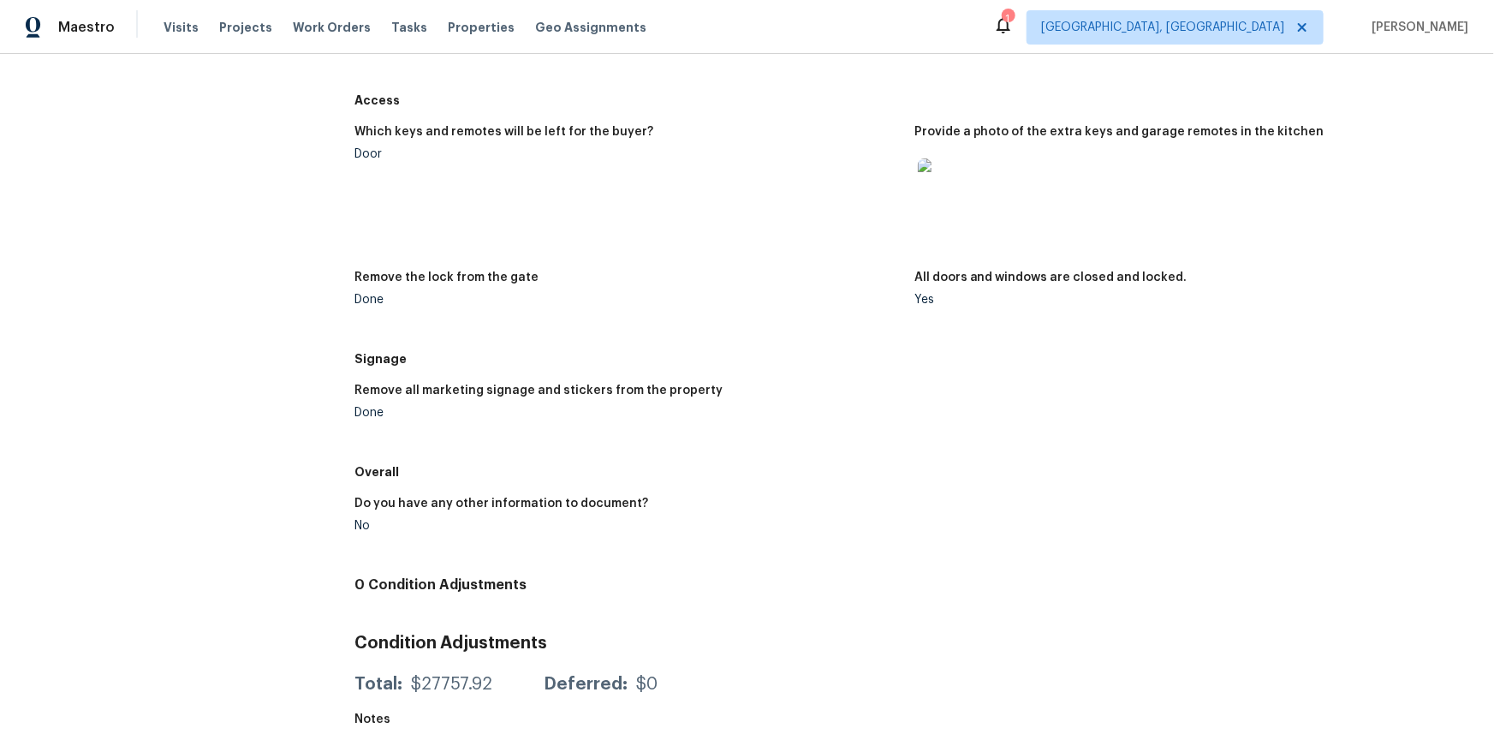
scroll to position [616, 0]
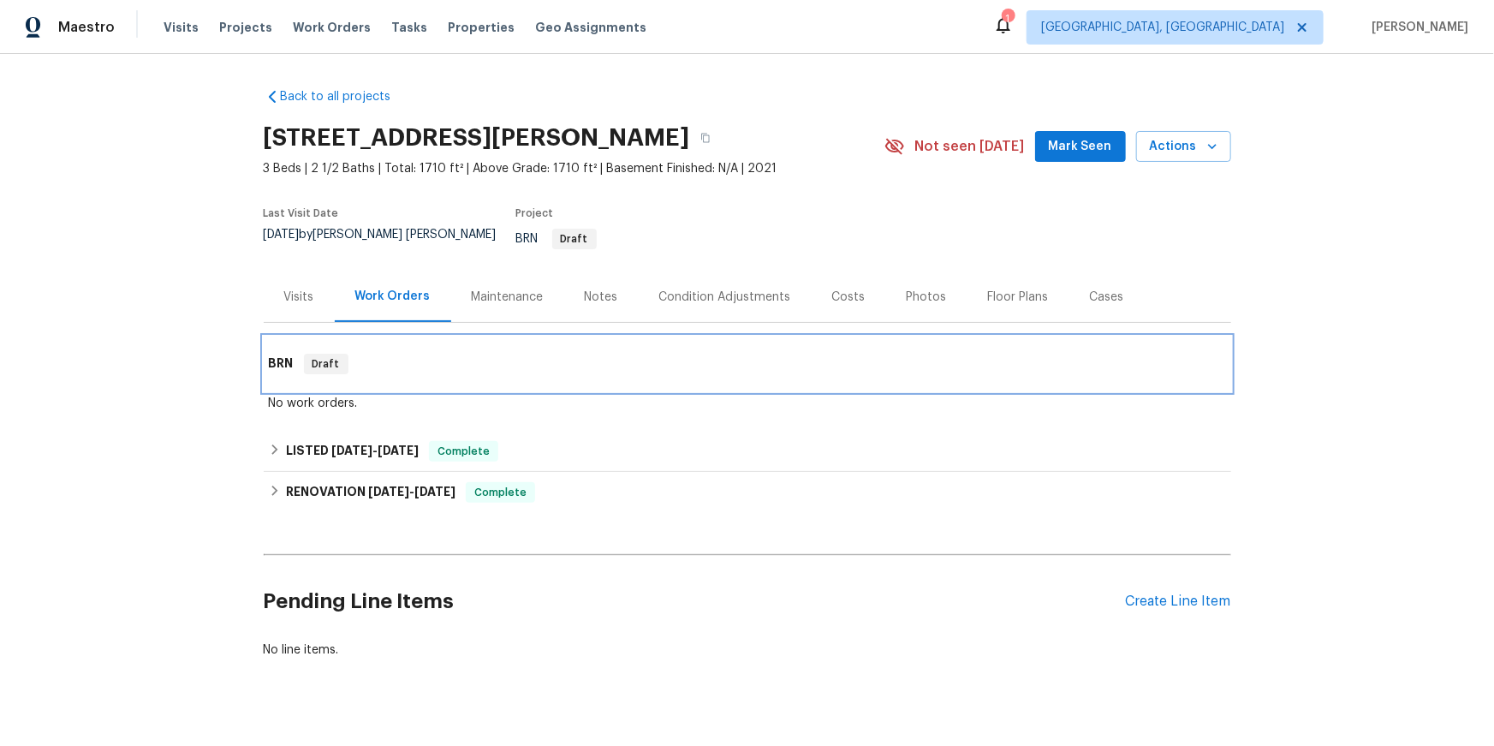
click at [276, 374] on h6 "BRN" at bounding box center [281, 364] width 25 height 21
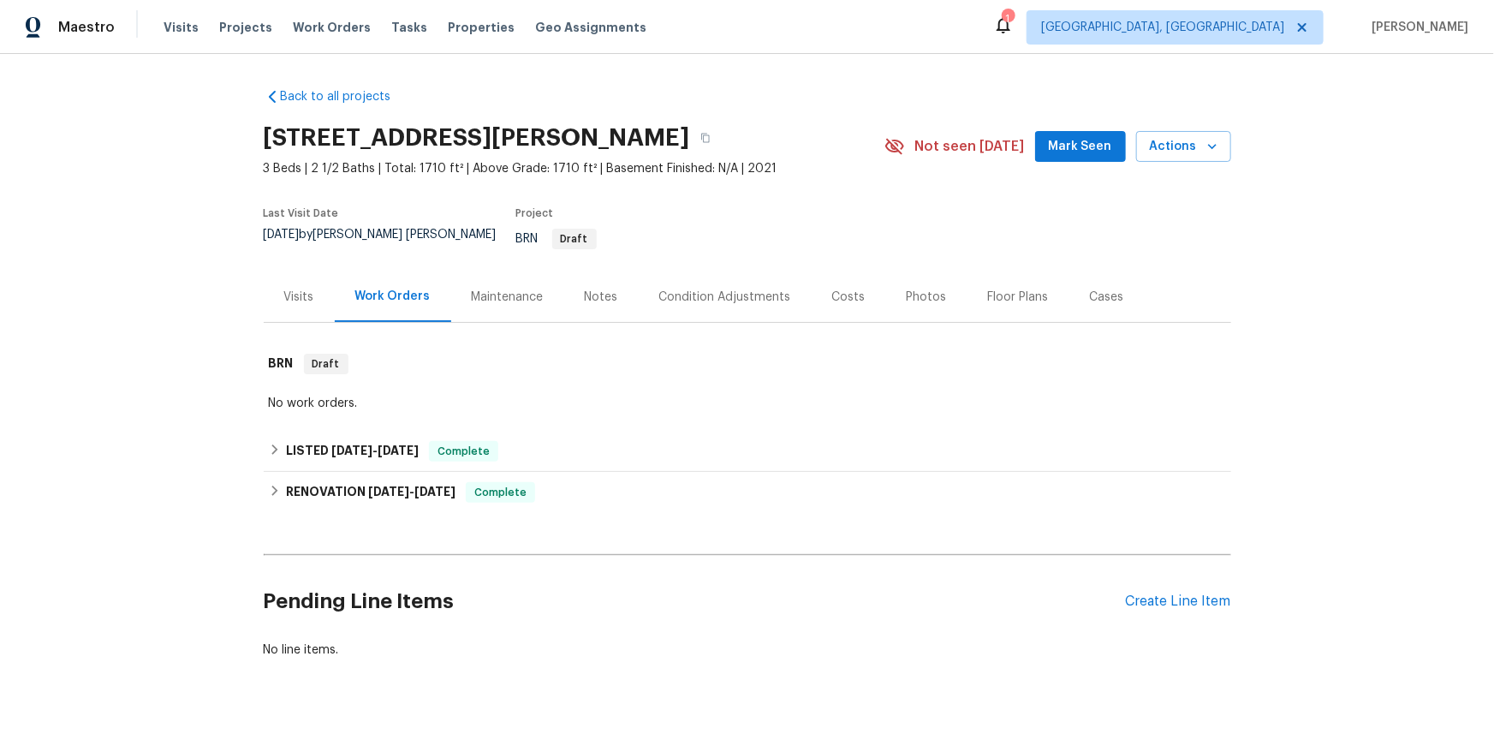
click at [284, 322] on div "Visits" at bounding box center [299, 296] width 71 height 51
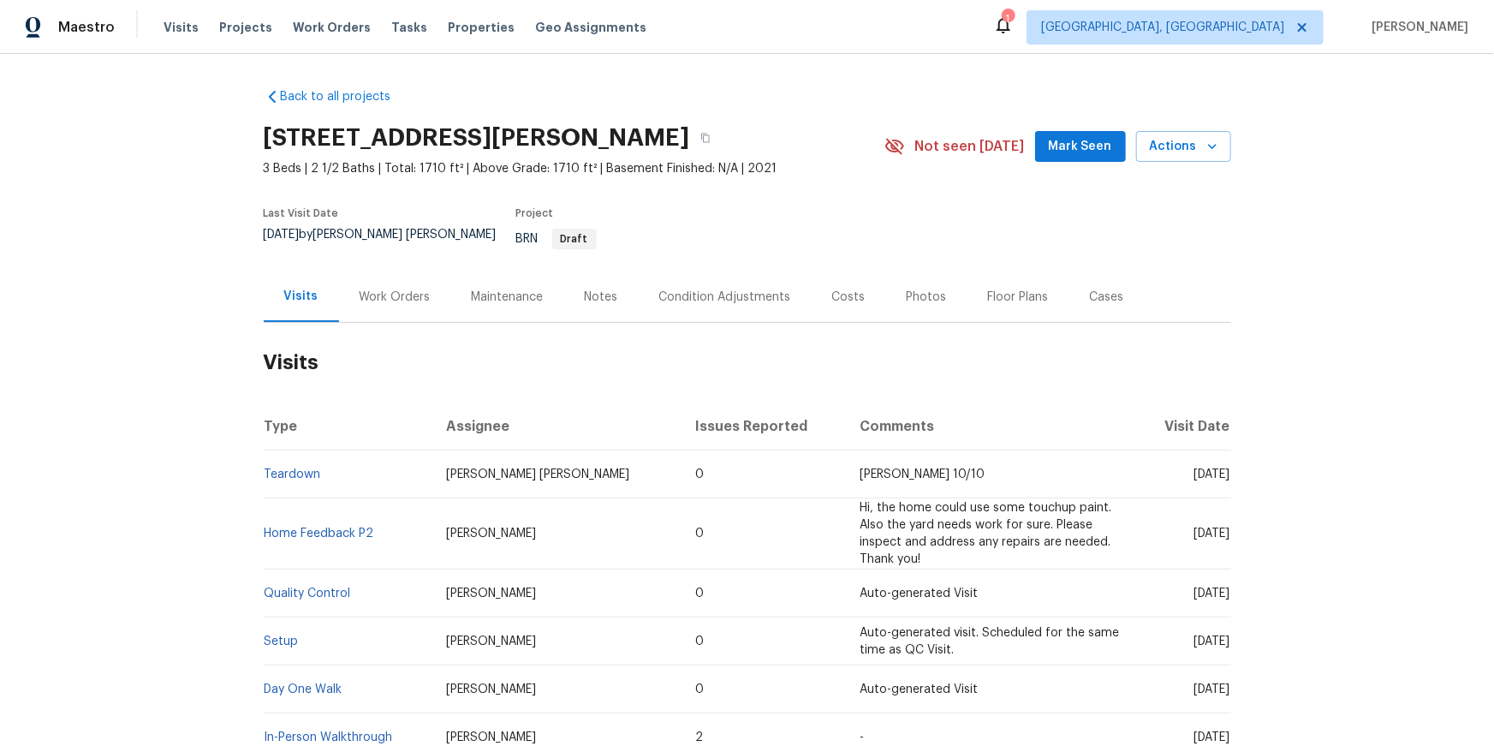
click at [284, 498] on td "Teardown" at bounding box center [348, 474] width 169 height 48
click at [282, 480] on link "Teardown" at bounding box center [293, 474] width 56 height 12
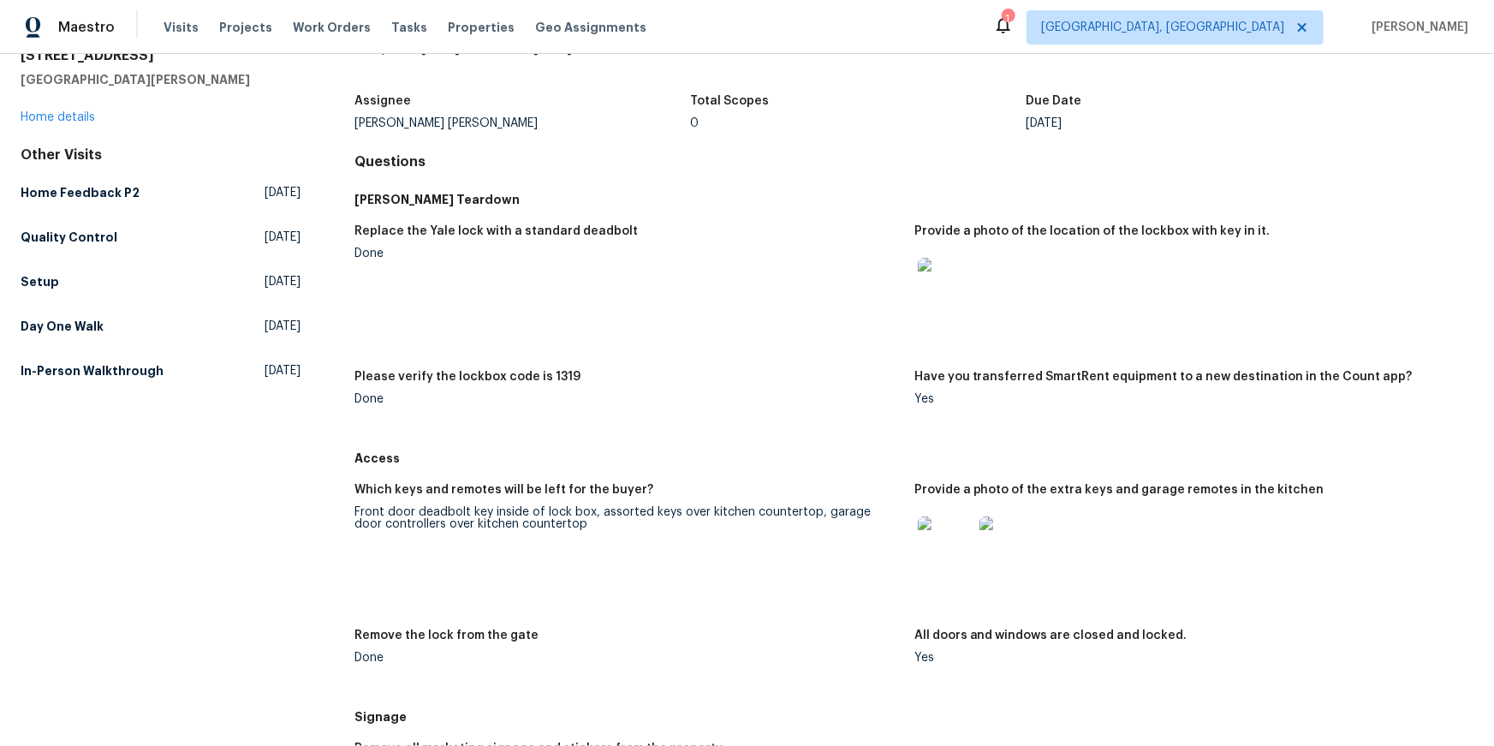
scroll to position [82, 0]
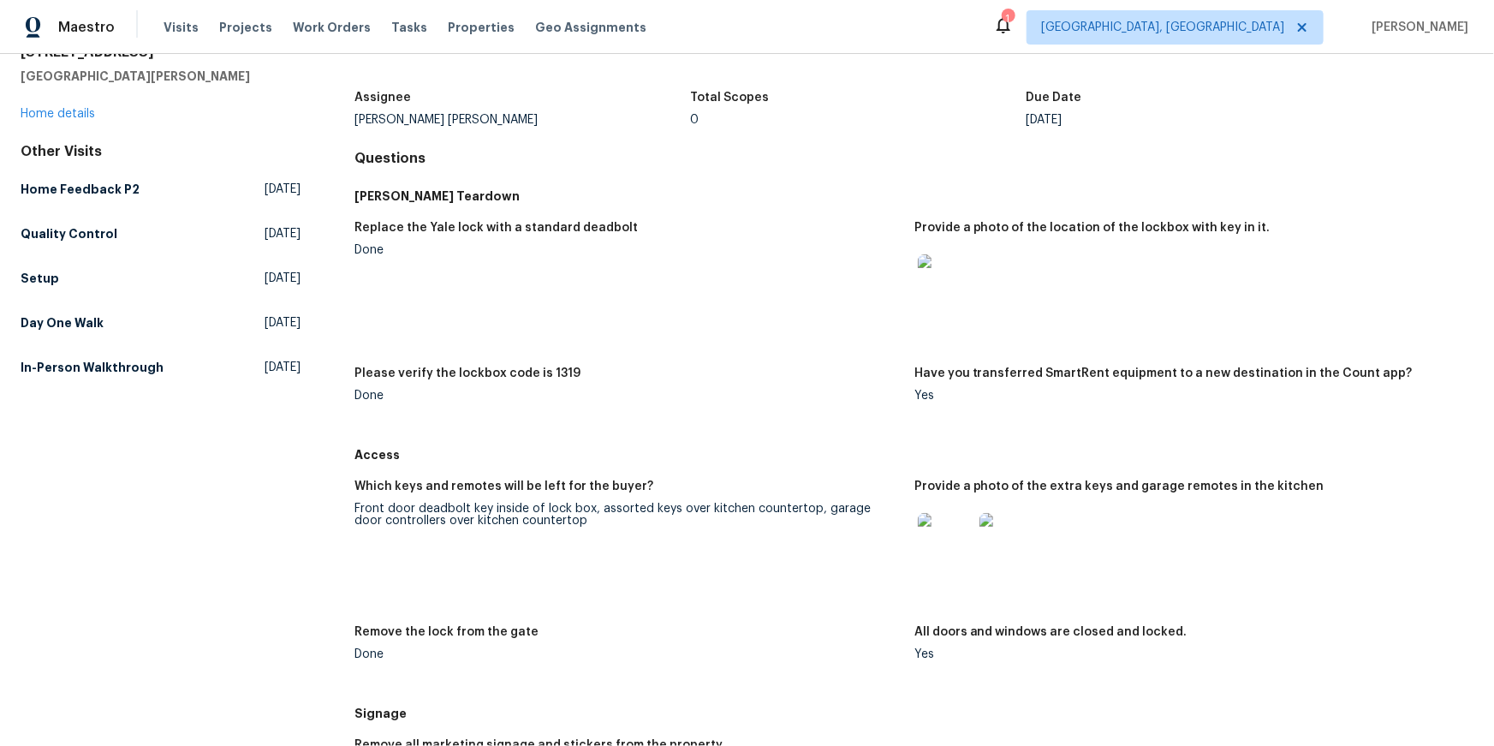
click at [1008, 568] on img at bounding box center [1006, 540] width 55 height 55
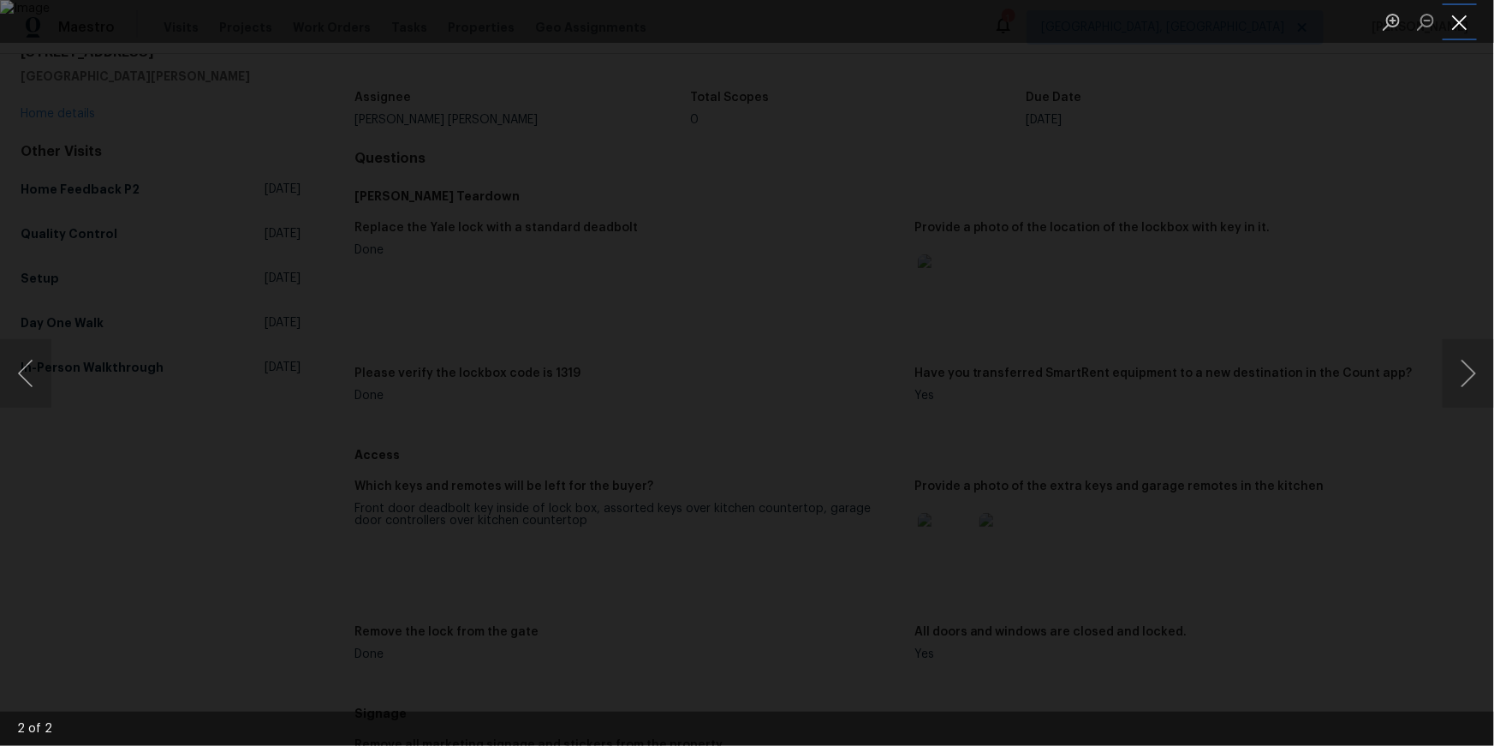
click at [1468, 18] on button "Close lightbox" at bounding box center [1459, 22] width 34 height 30
